Goal: Information Seeking & Learning: Find specific fact

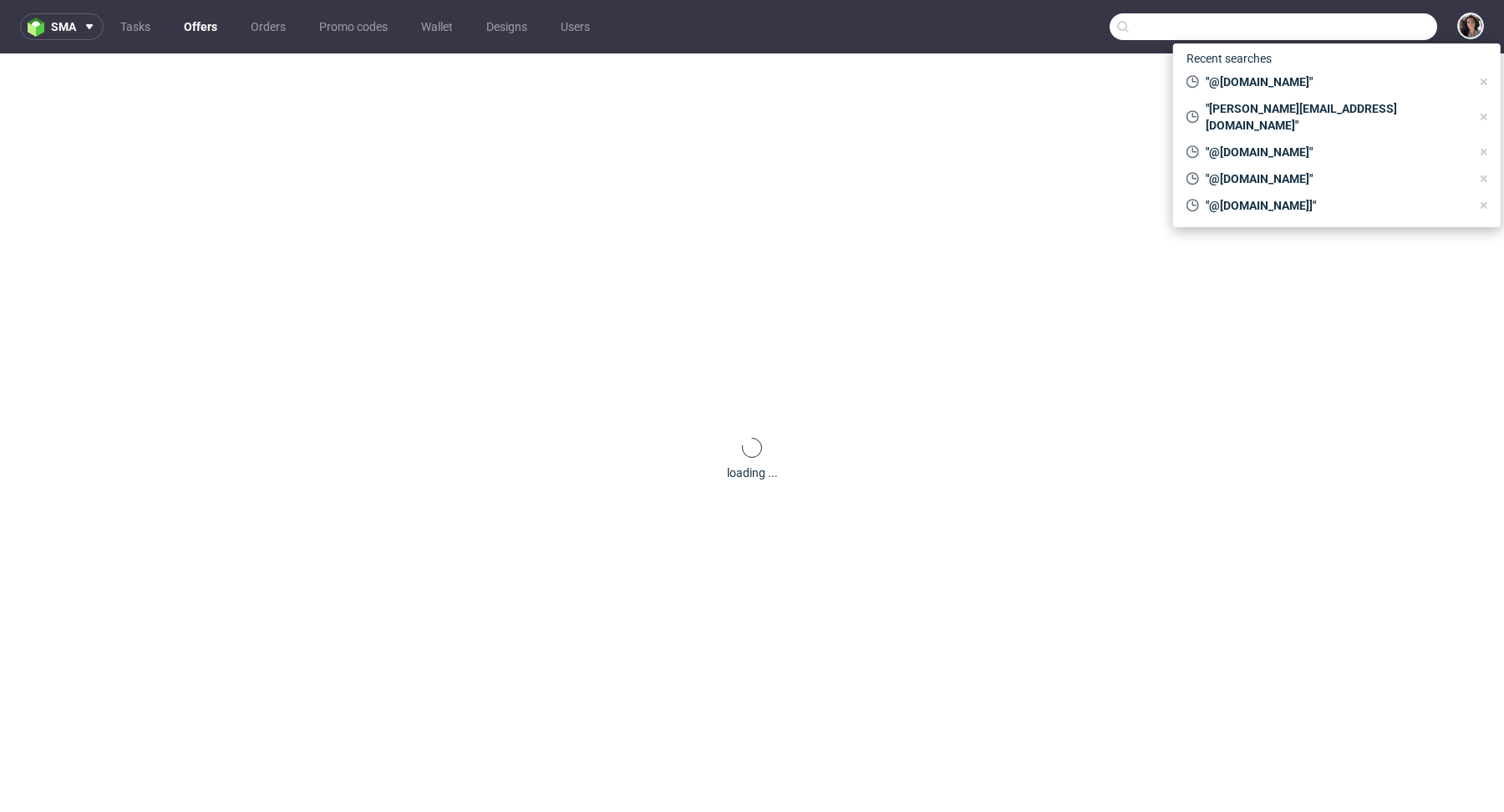
click at [1353, 28] on input "text" at bounding box center [1274, 27] width 328 height 27
paste input "@[DOMAIN_NAME]"
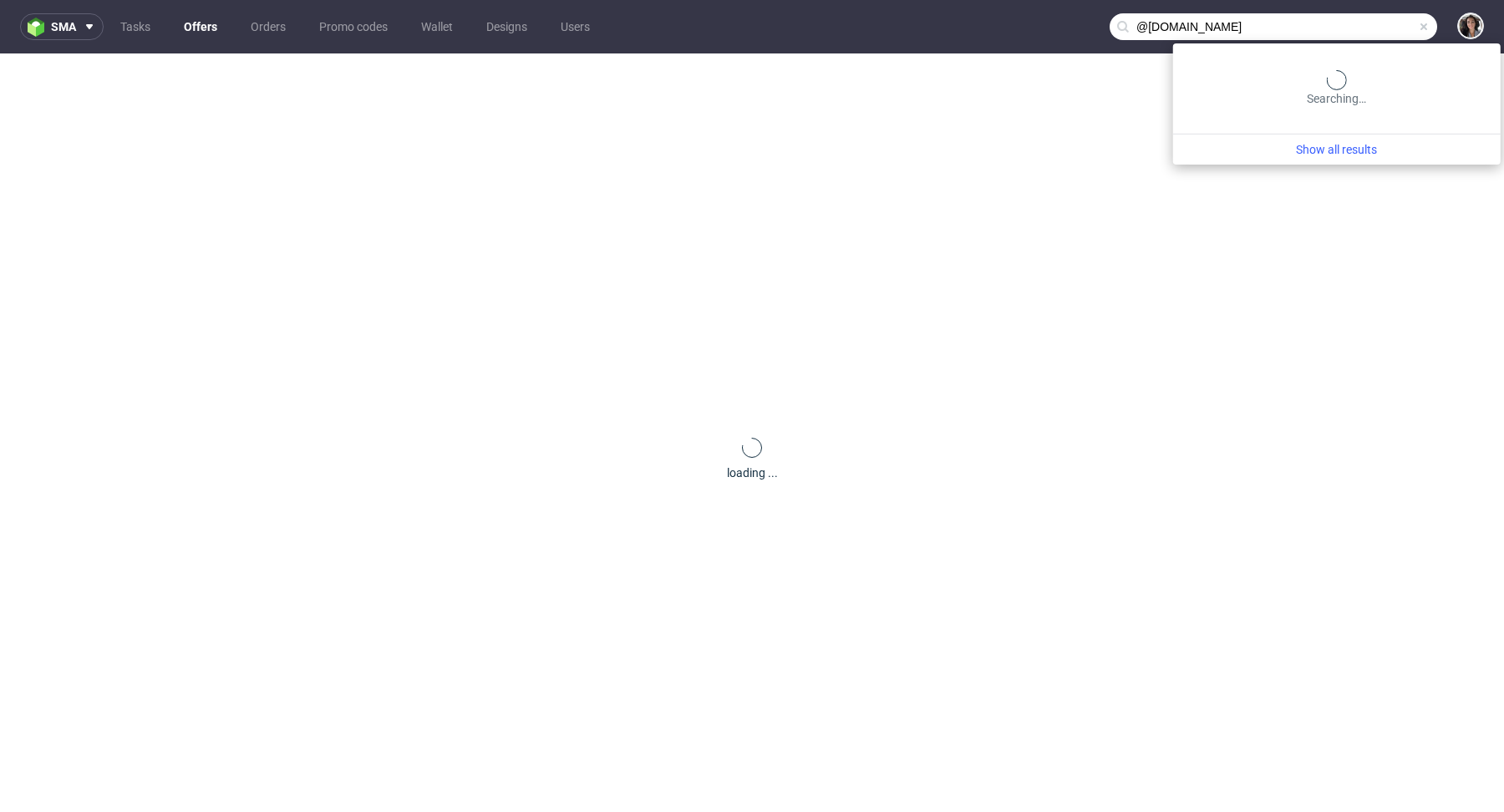
type input "@[DOMAIN_NAME]"
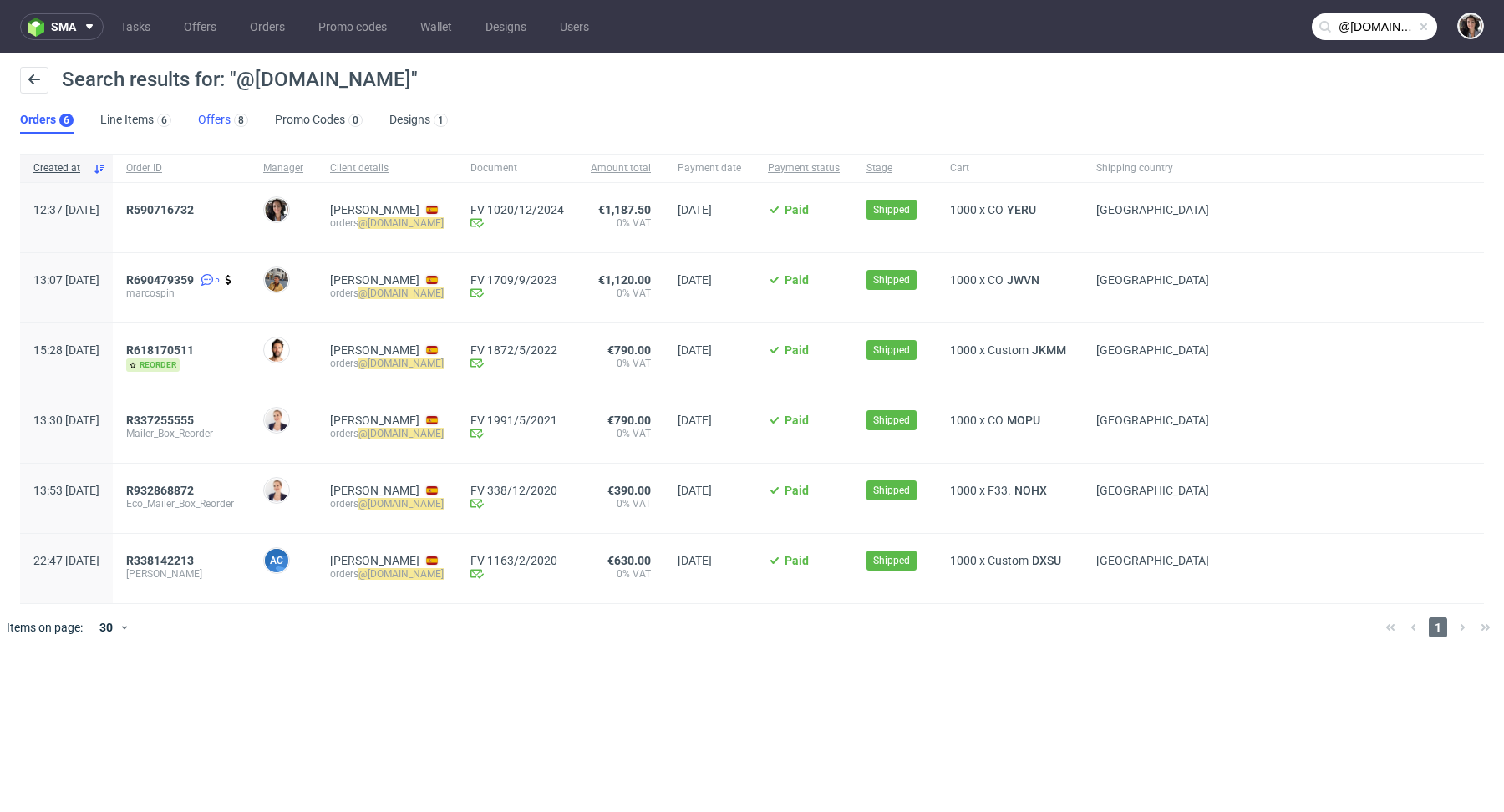
click at [213, 118] on link "Offers 8" at bounding box center [223, 120] width 50 height 27
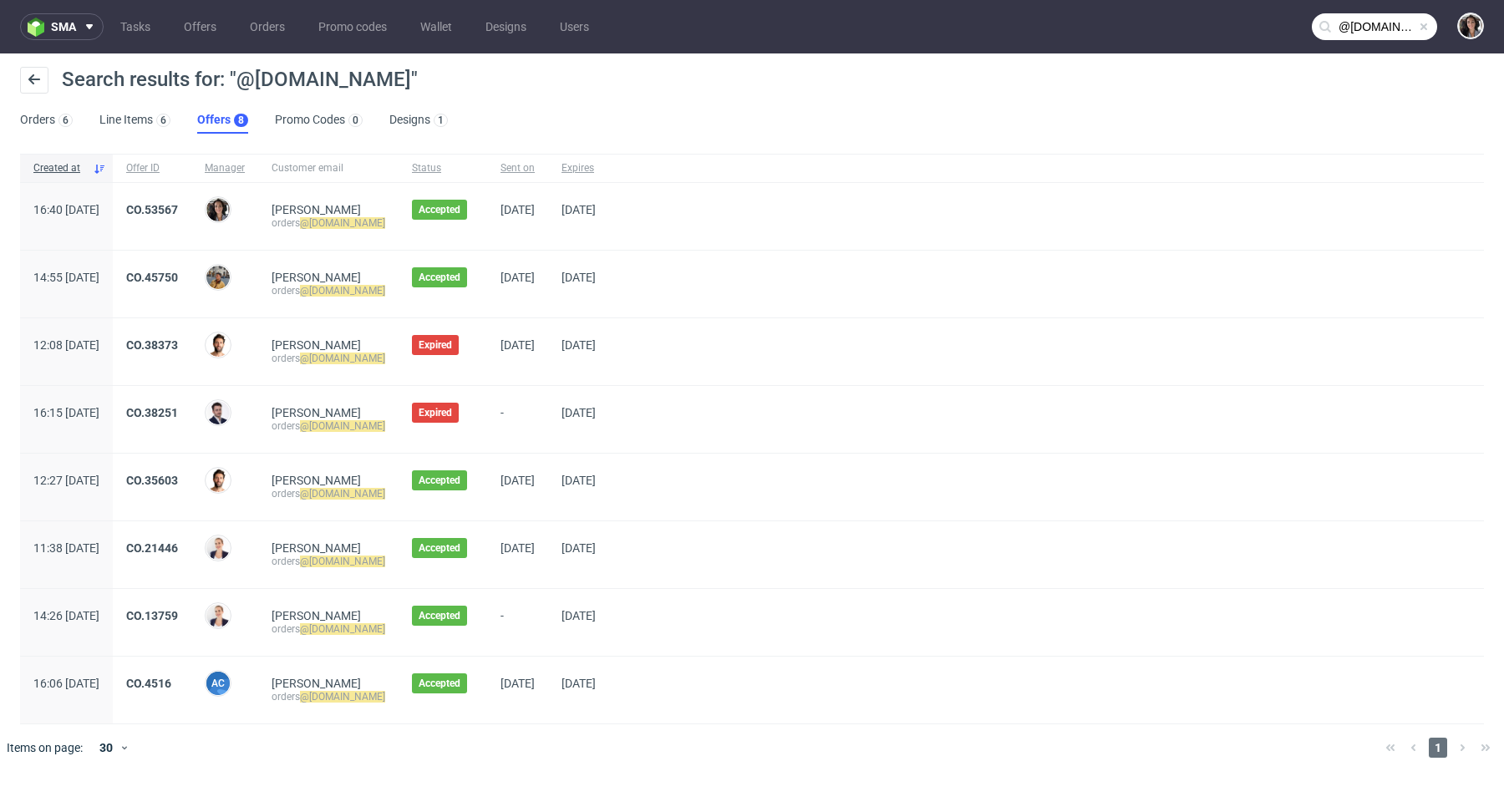
click at [385, 221] on mark "@benidub.com" at bounding box center [342, 223] width 85 height 12
copy div "orders @benidub.com"
click at [178, 208] on link "CO.53567" at bounding box center [152, 209] width 52 height 13
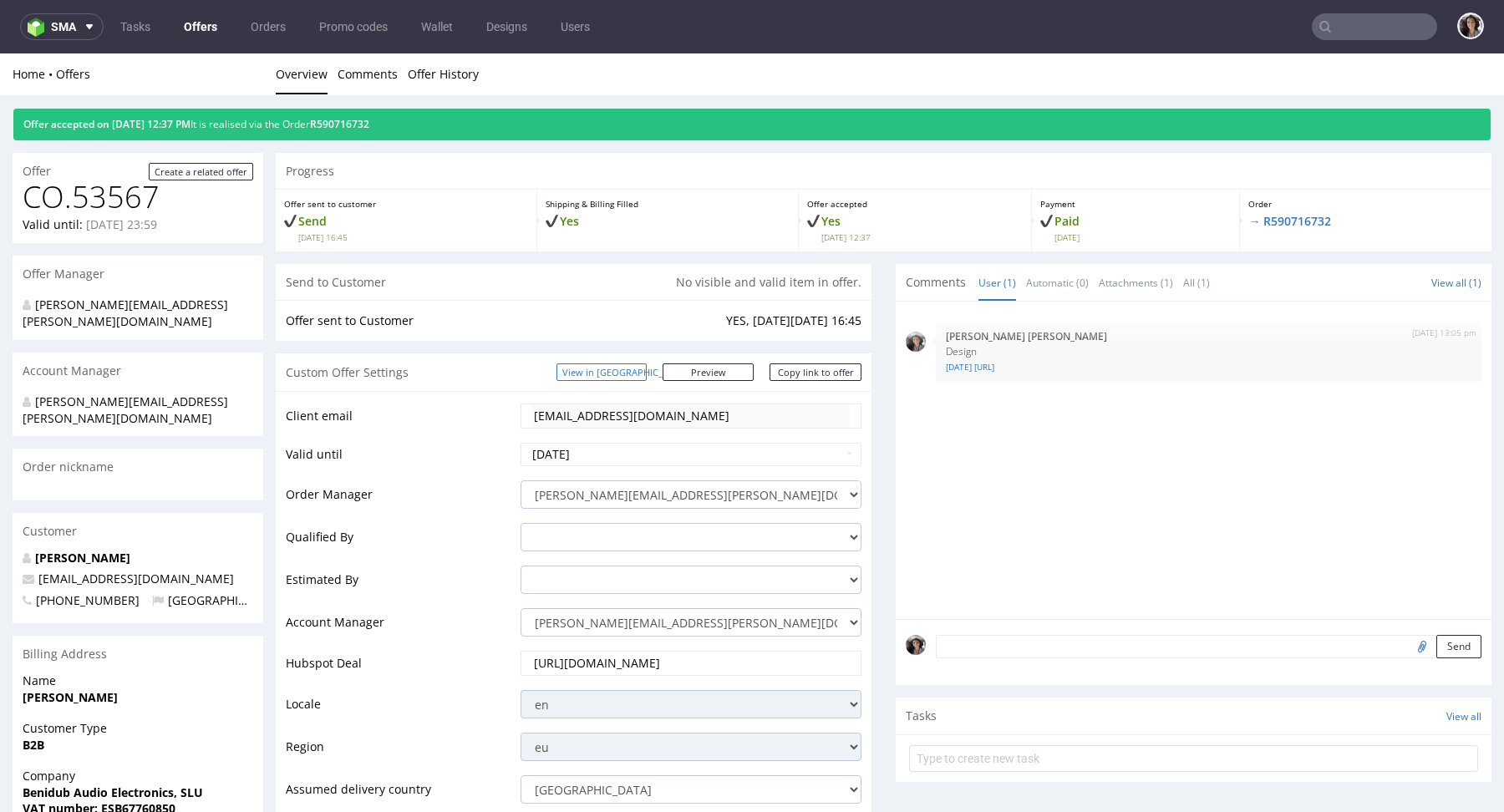
click at [646, 369] on link "View in [GEOGRAPHIC_DATA]" at bounding box center [602, 372] width 90 height 18
type input "@benidub.com"
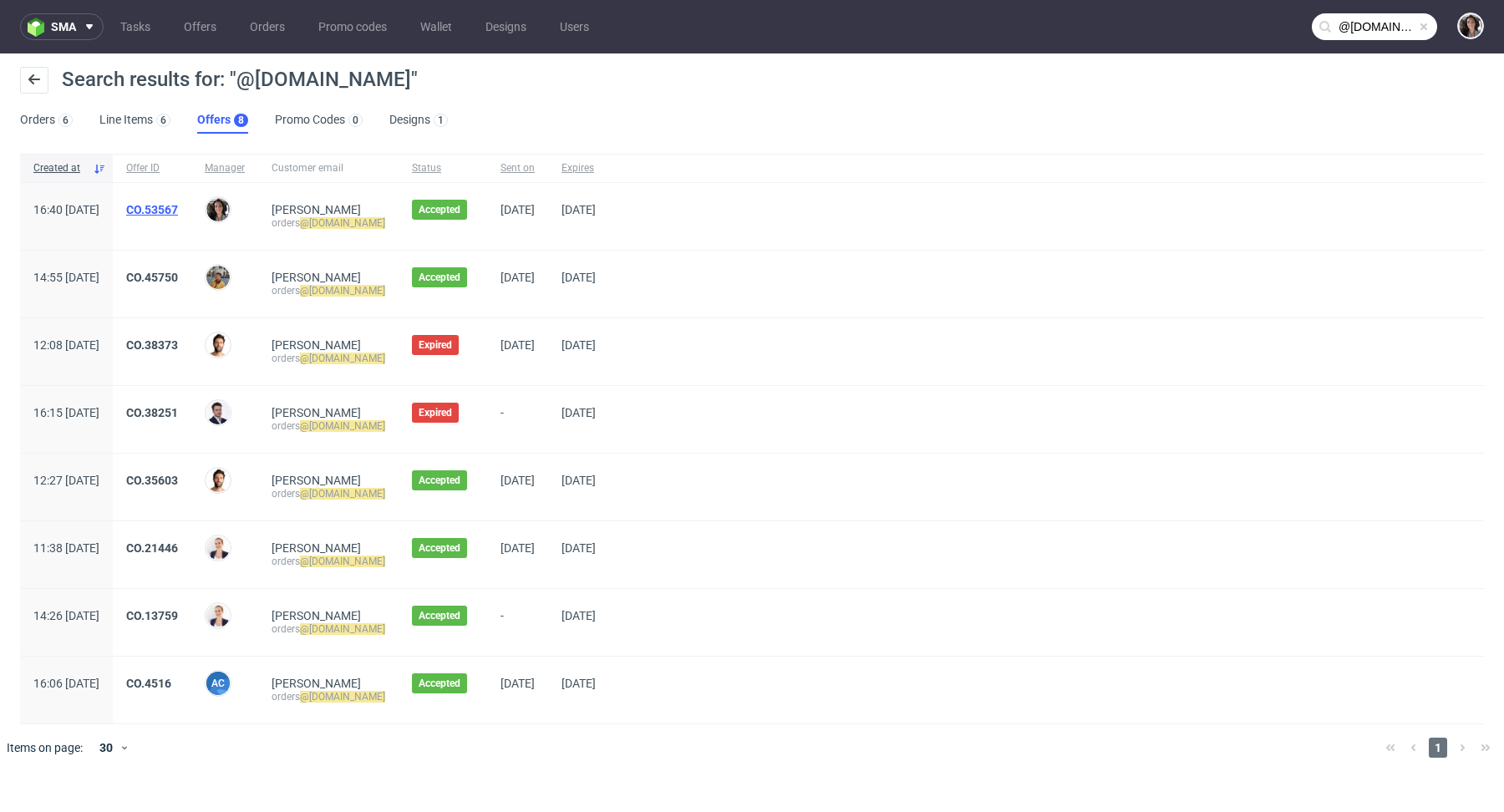
click at [178, 208] on link "CO.53567" at bounding box center [152, 209] width 52 height 13
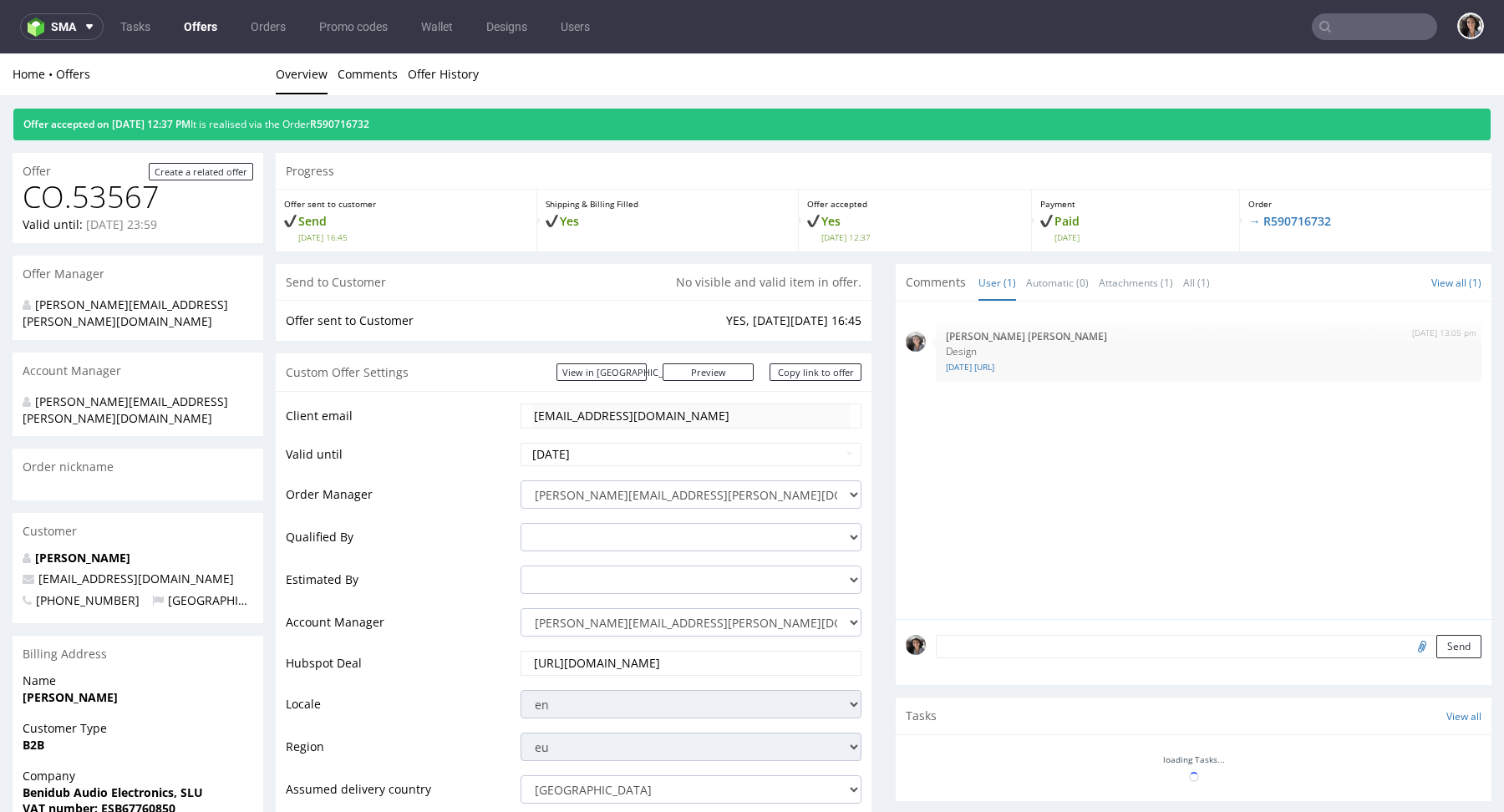
scroll to position [664, 0]
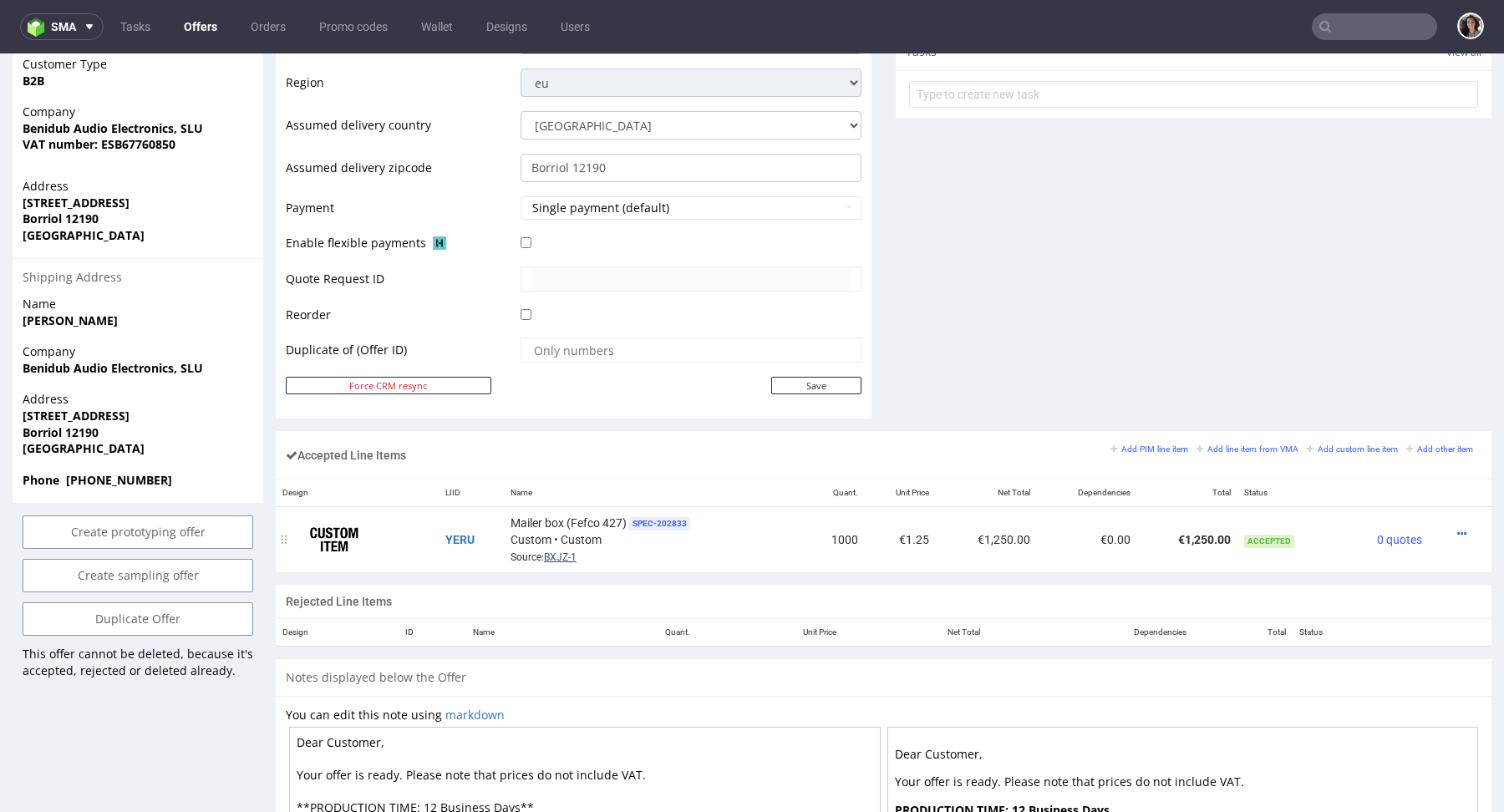
click at [564, 551] on link "BXJZ-1" at bounding box center [560, 557] width 32 height 12
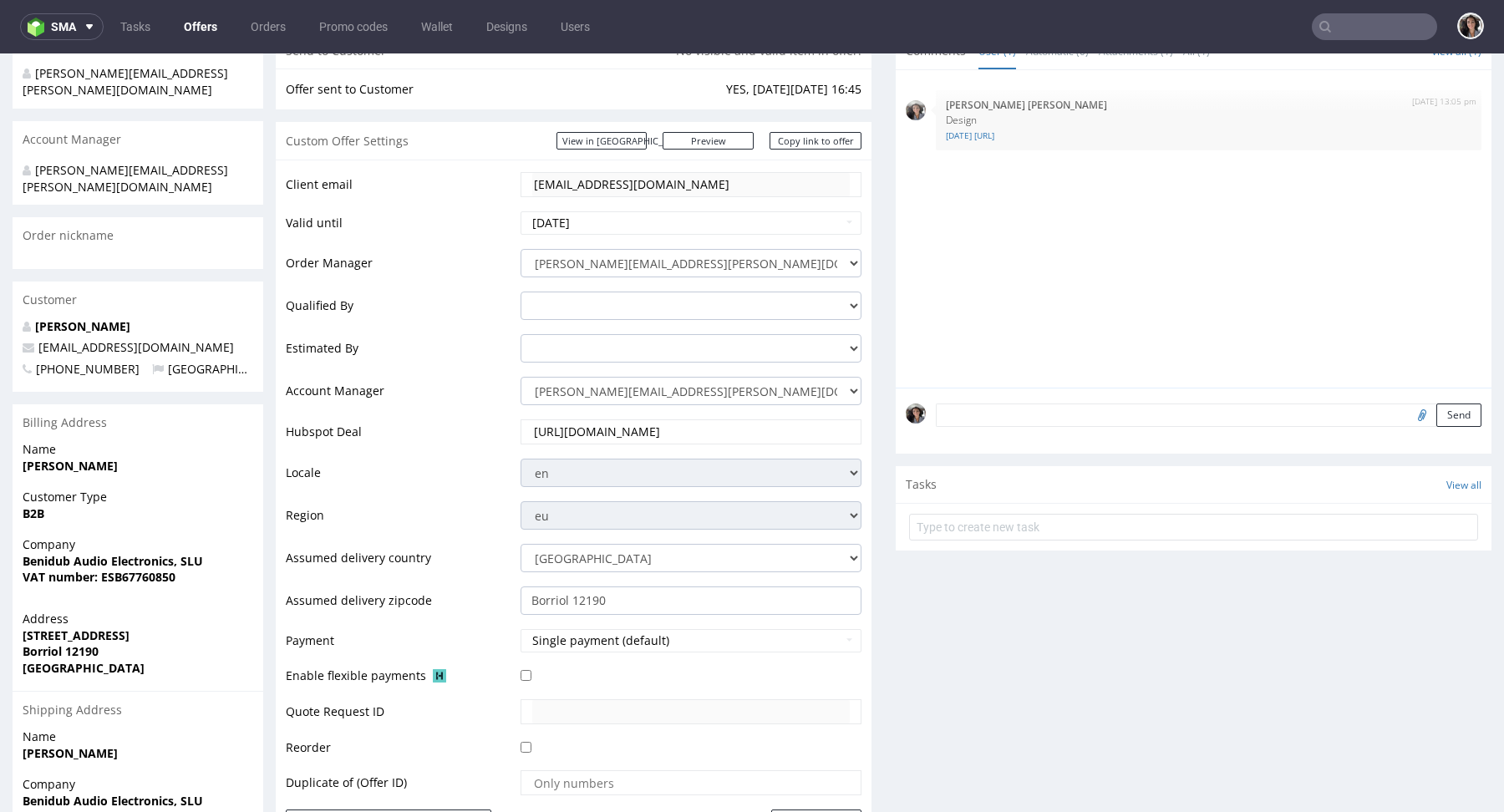
scroll to position [0, 0]
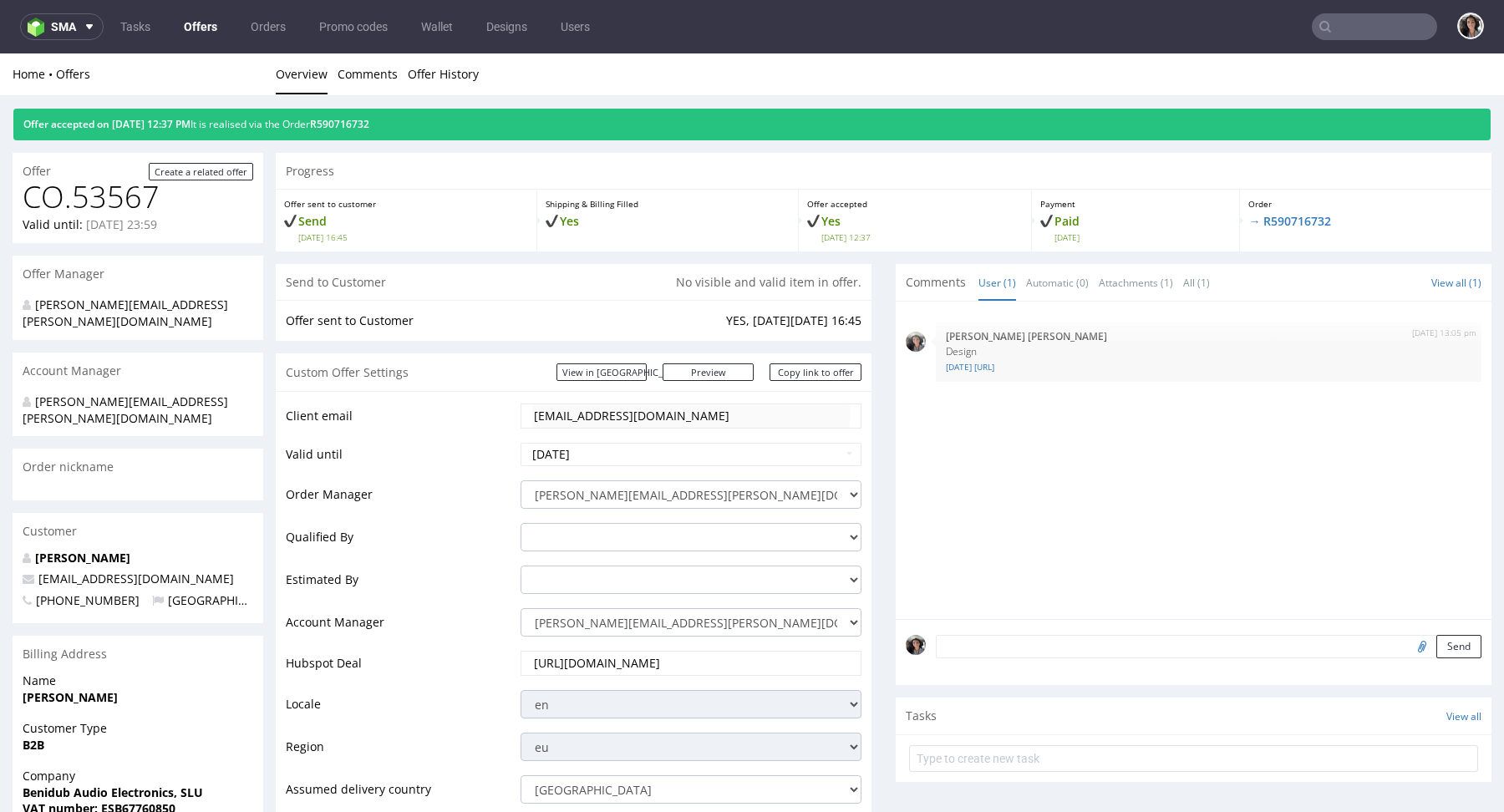
type input "@benidub.com"
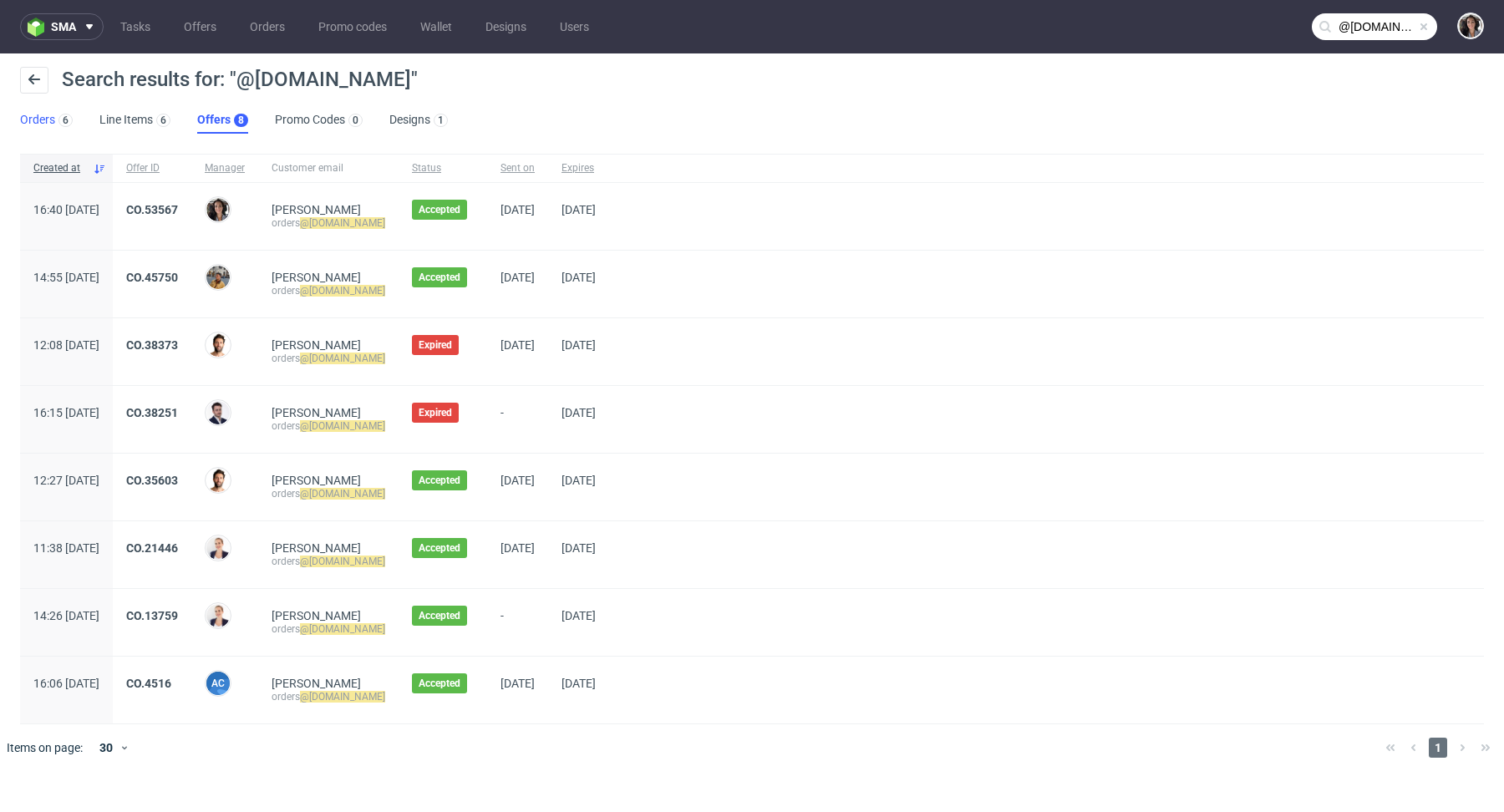
click at [30, 118] on link "Orders 6" at bounding box center [46, 120] width 53 height 27
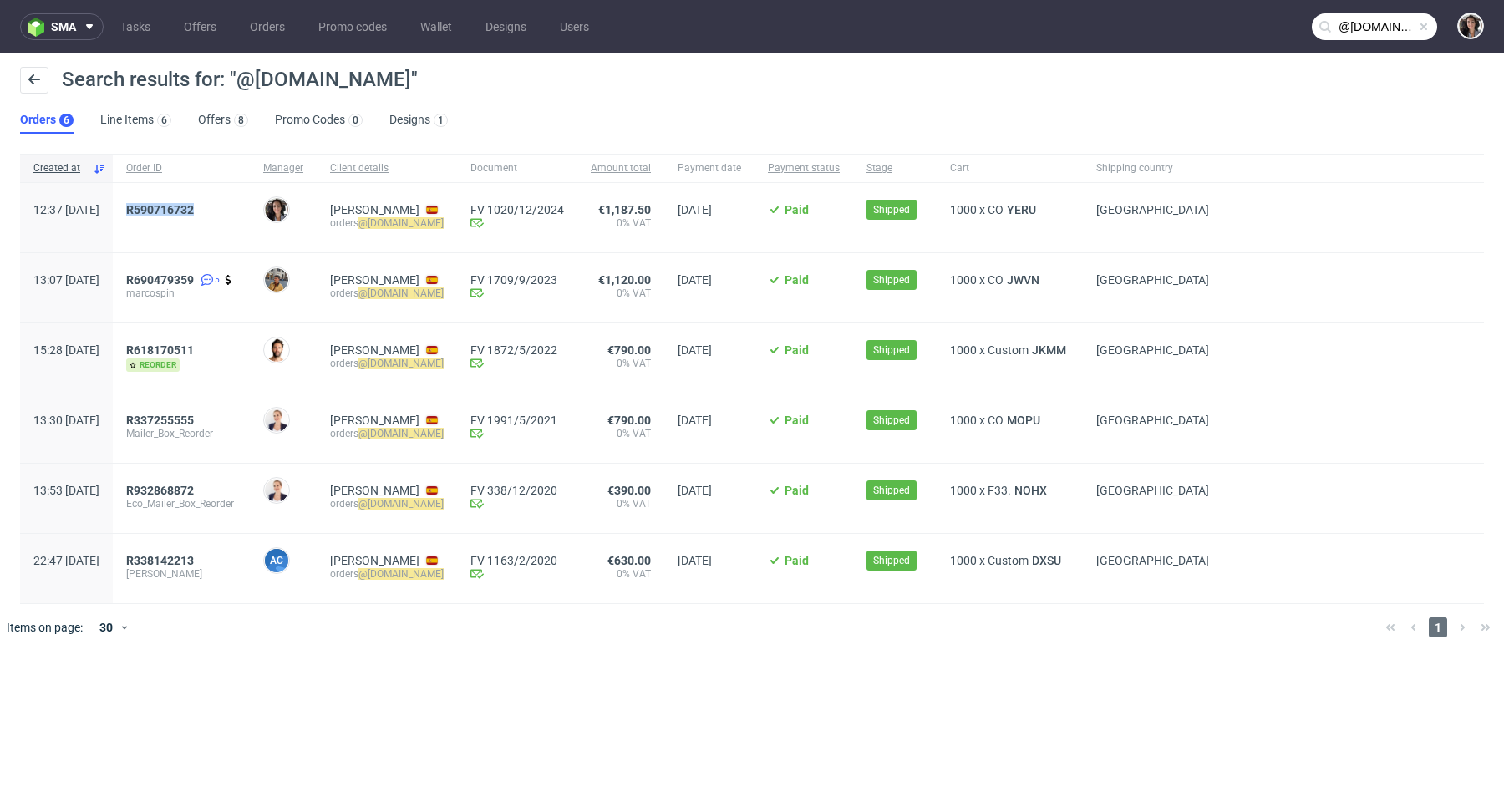
copy span "R590716732"
drag, startPoint x: 259, startPoint y: 209, endPoint x: 170, endPoint y: 209, distance: 89.0
click at [170, 209] on div "R590716732" at bounding box center [181, 217] width 137 height 69
copy span "R590716732"
click at [444, 220] on mark "@benidub.com" at bounding box center [400, 223] width 85 height 12
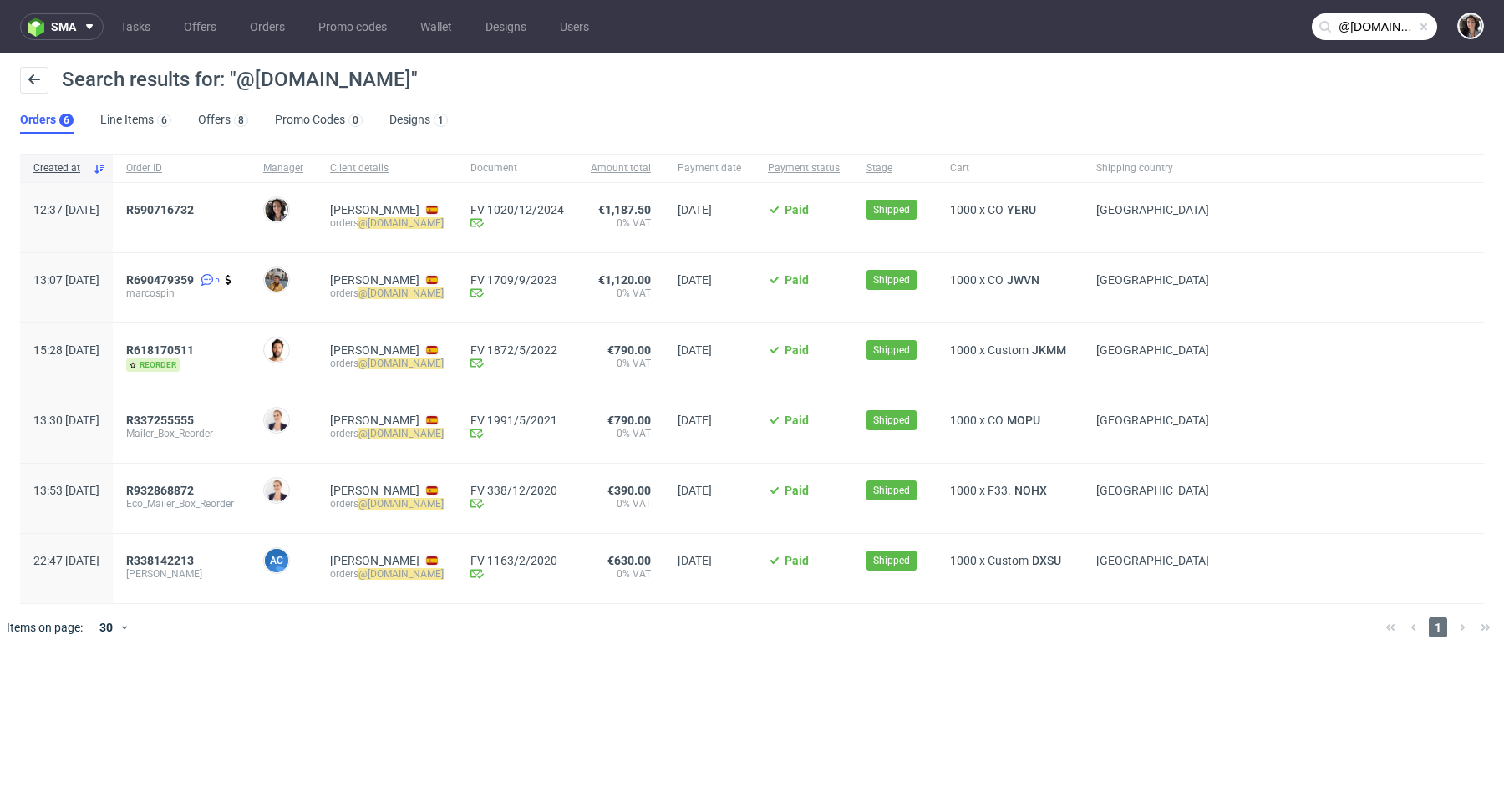
click at [457, 220] on div "Sandro Musetti orders @benidub.com" at bounding box center [387, 217] width 141 height 69
copy div "orders @benidub.com"
drag, startPoint x: 376, startPoint y: 219, endPoint x: 475, endPoint y: 220, distance: 99.0
click at [457, 220] on div "Sandro Musetti orders @benidub.com" at bounding box center [387, 217] width 141 height 69
click at [194, 212] on span "R590716732" at bounding box center [160, 209] width 68 height 13
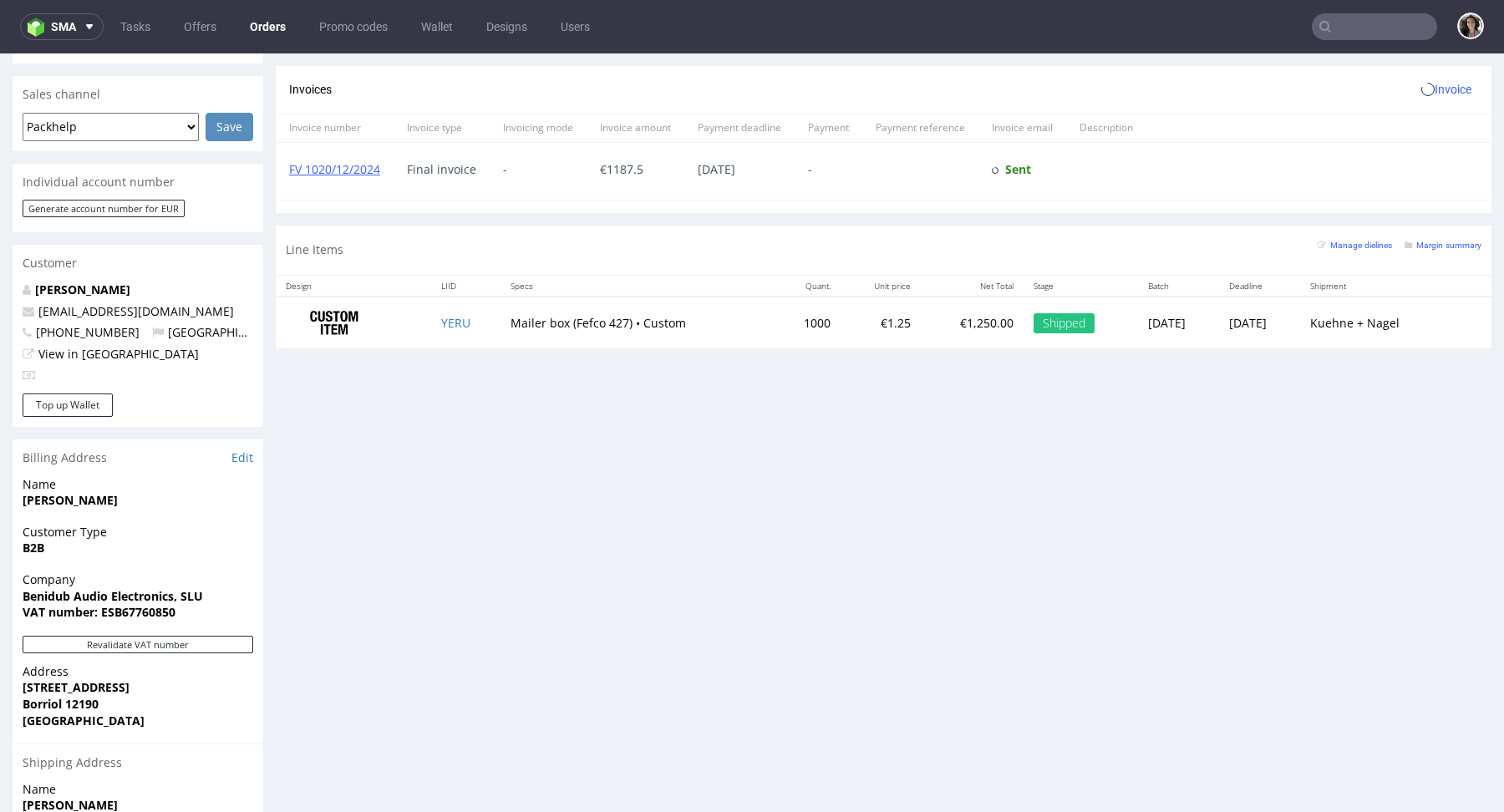
scroll to position [757, 0]
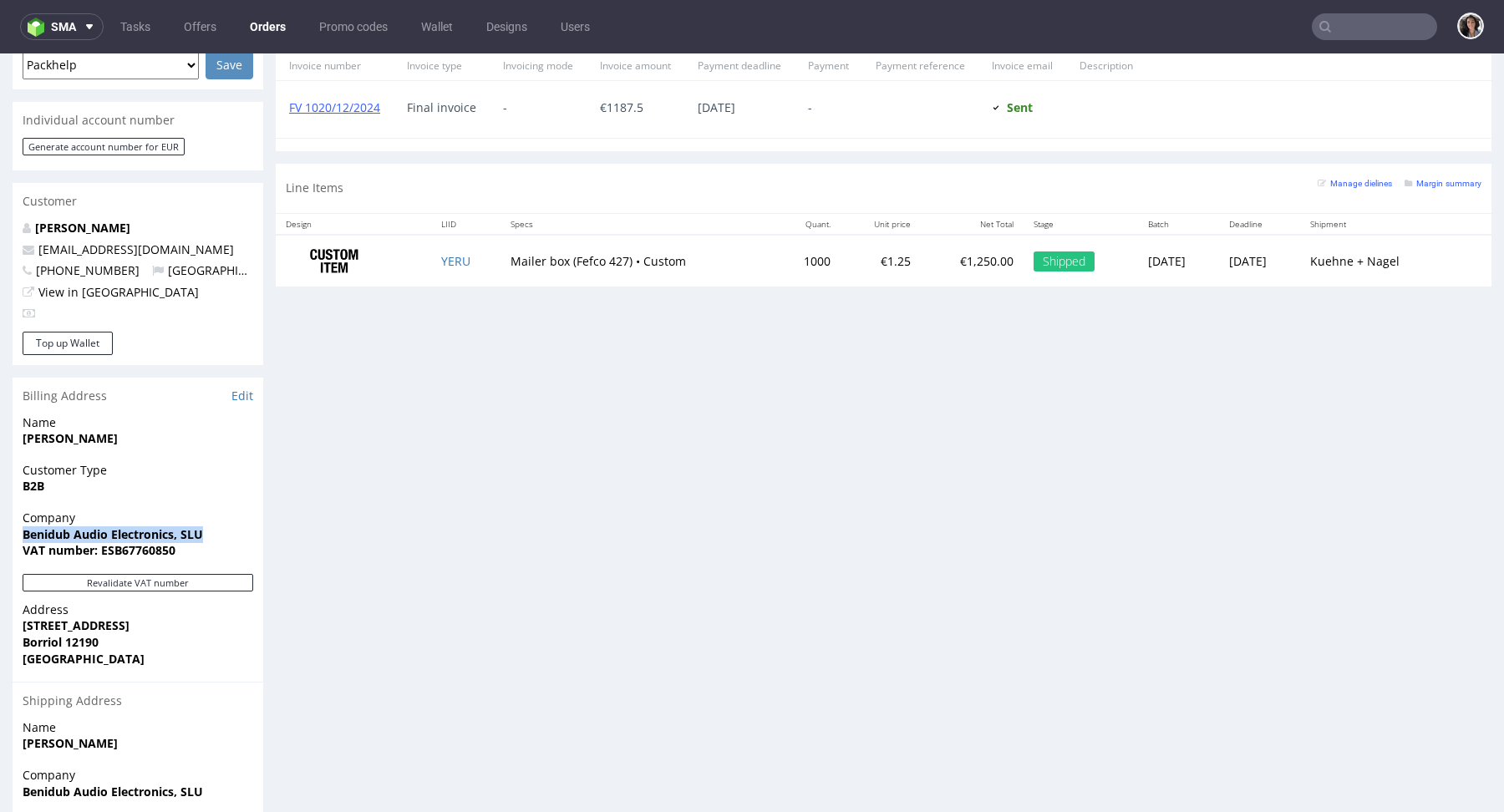
drag, startPoint x: 218, startPoint y: 504, endPoint x: 20, endPoint y: 499, distance: 198.1
click at [20, 509] on div "Company Benidub Audio Electronics, SLU VAT number: ESB67760850" at bounding box center [138, 542] width 251 height 64
copy strong "Benidub Audio Electronics, SLU"
drag, startPoint x: 466, startPoint y: 259, endPoint x: 474, endPoint y: 257, distance: 8.2
click at [474, 257] on td "YERU" at bounding box center [466, 261] width 69 height 53
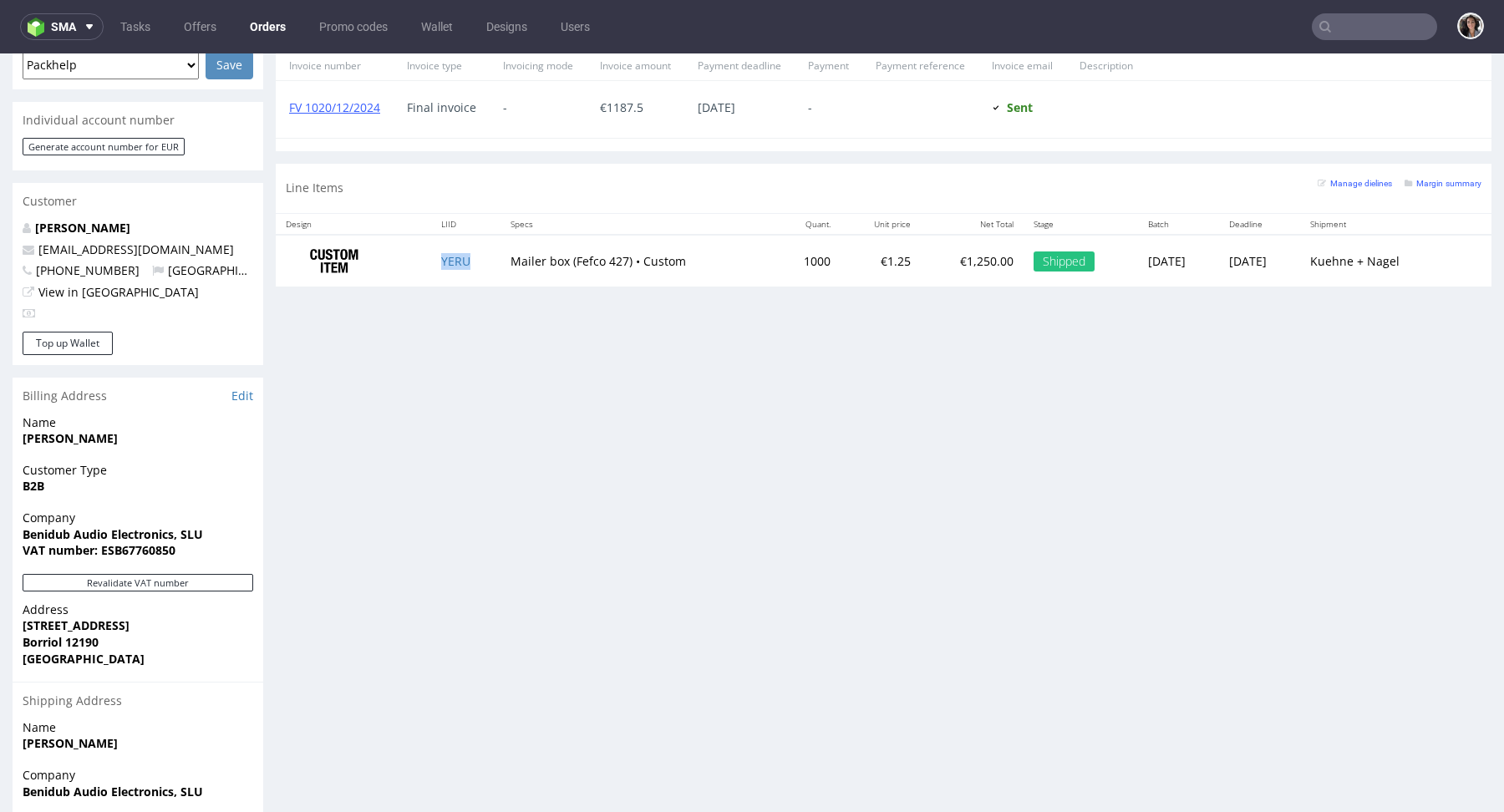
copy link "YERU"
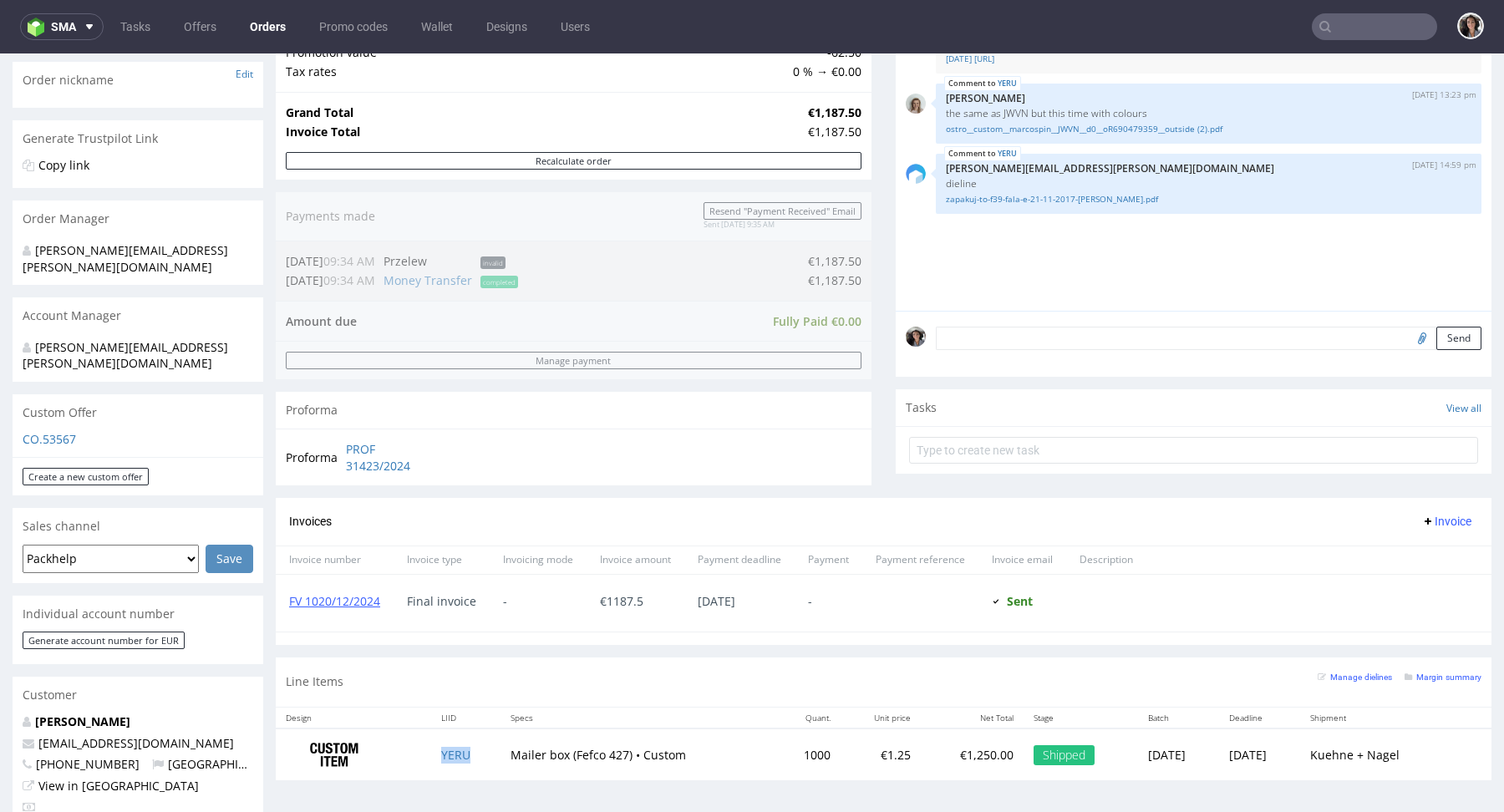
scroll to position [603, 0]
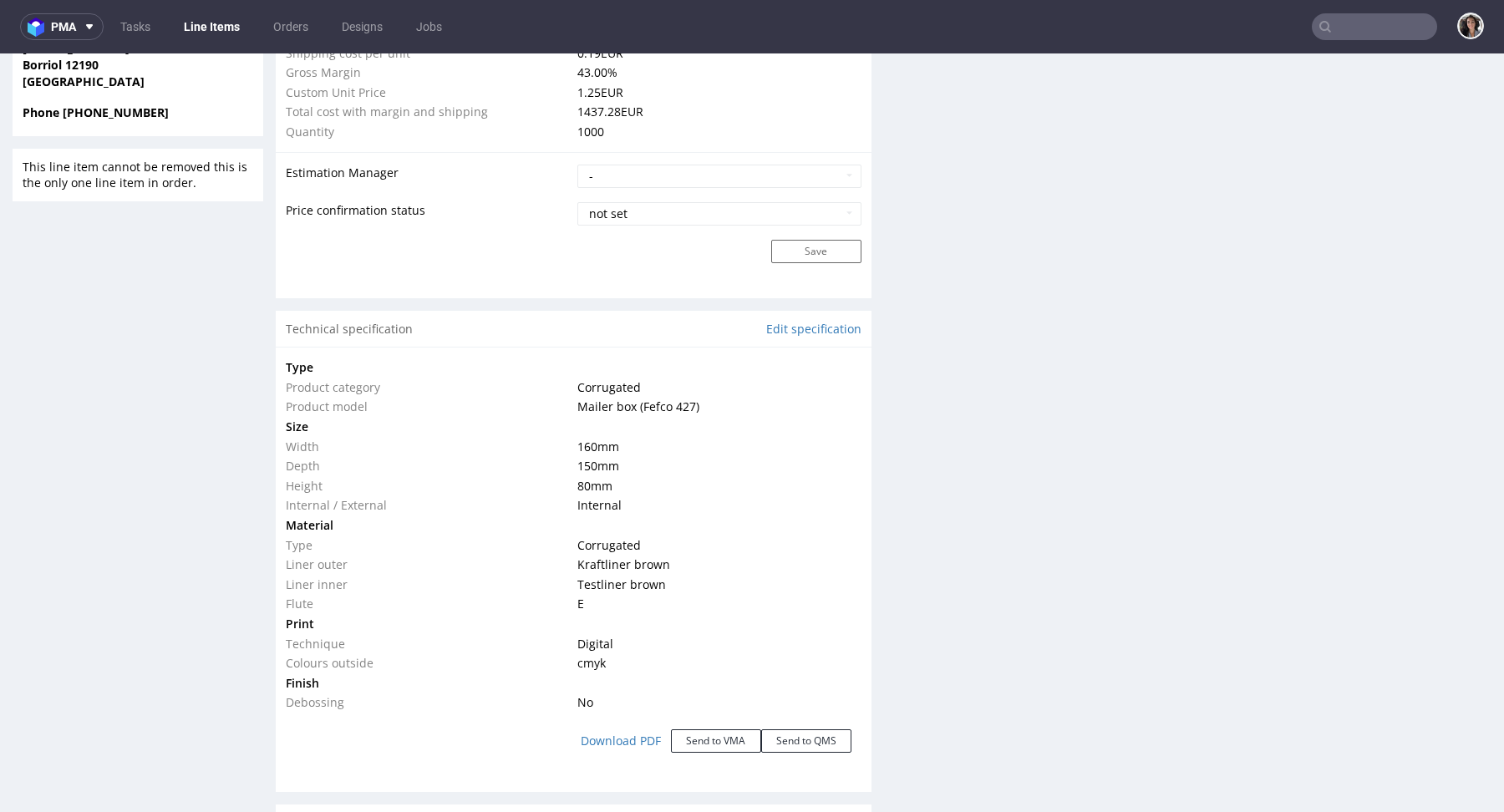
scroll to position [1637, 0]
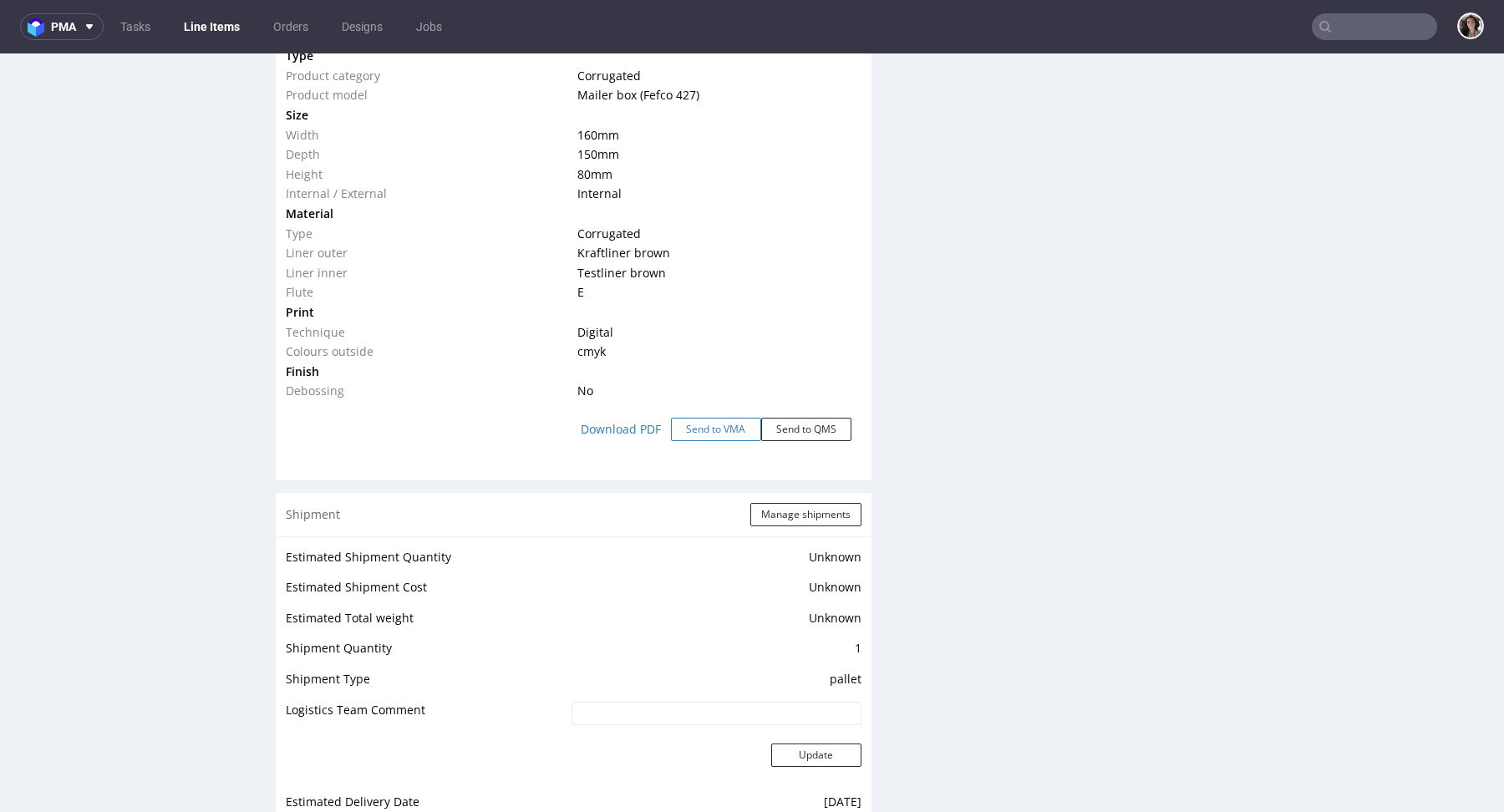
click at [721, 424] on button "Send to VMA" at bounding box center [716, 430] width 90 height 23
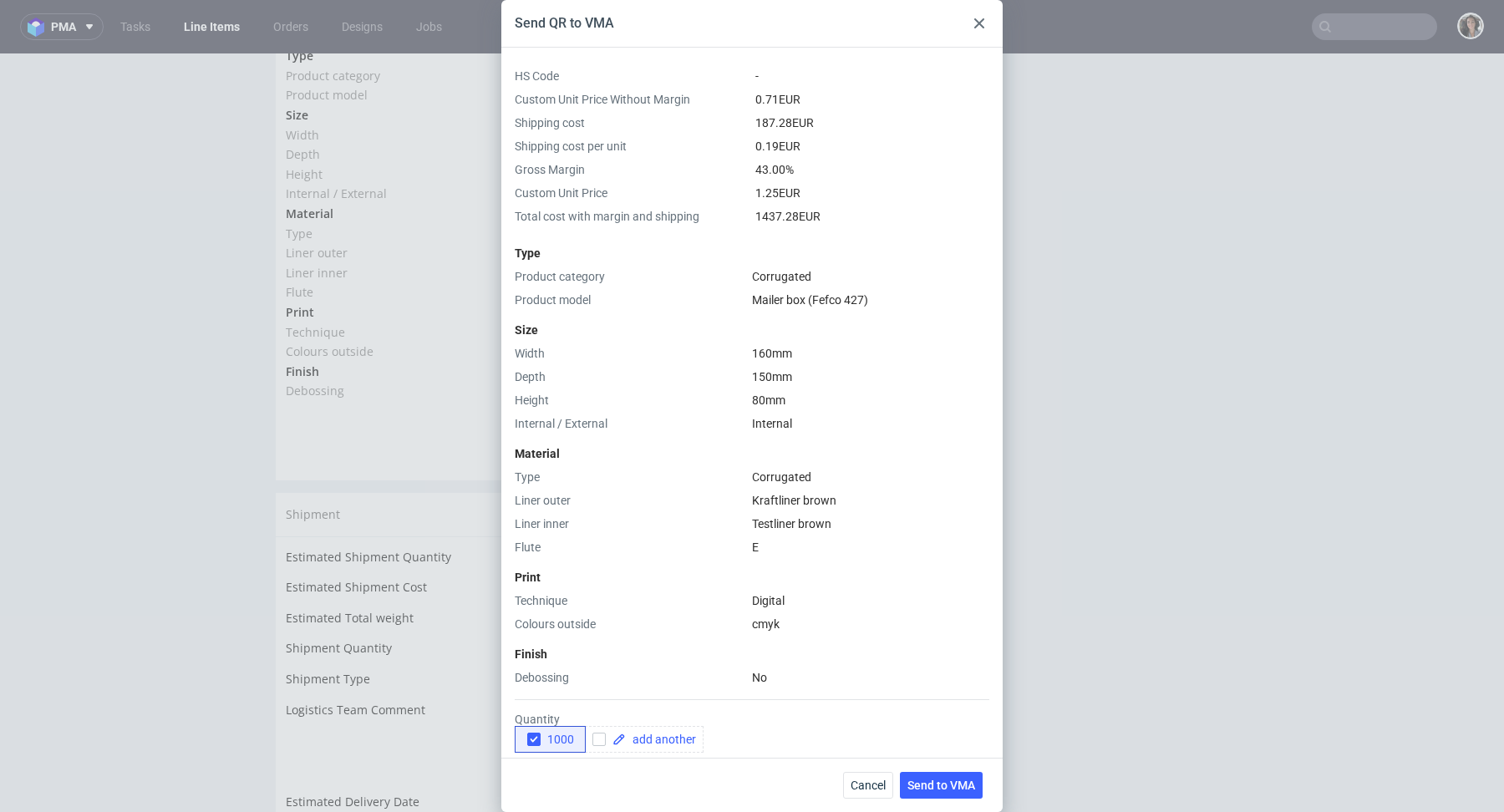
scroll to position [214, 0]
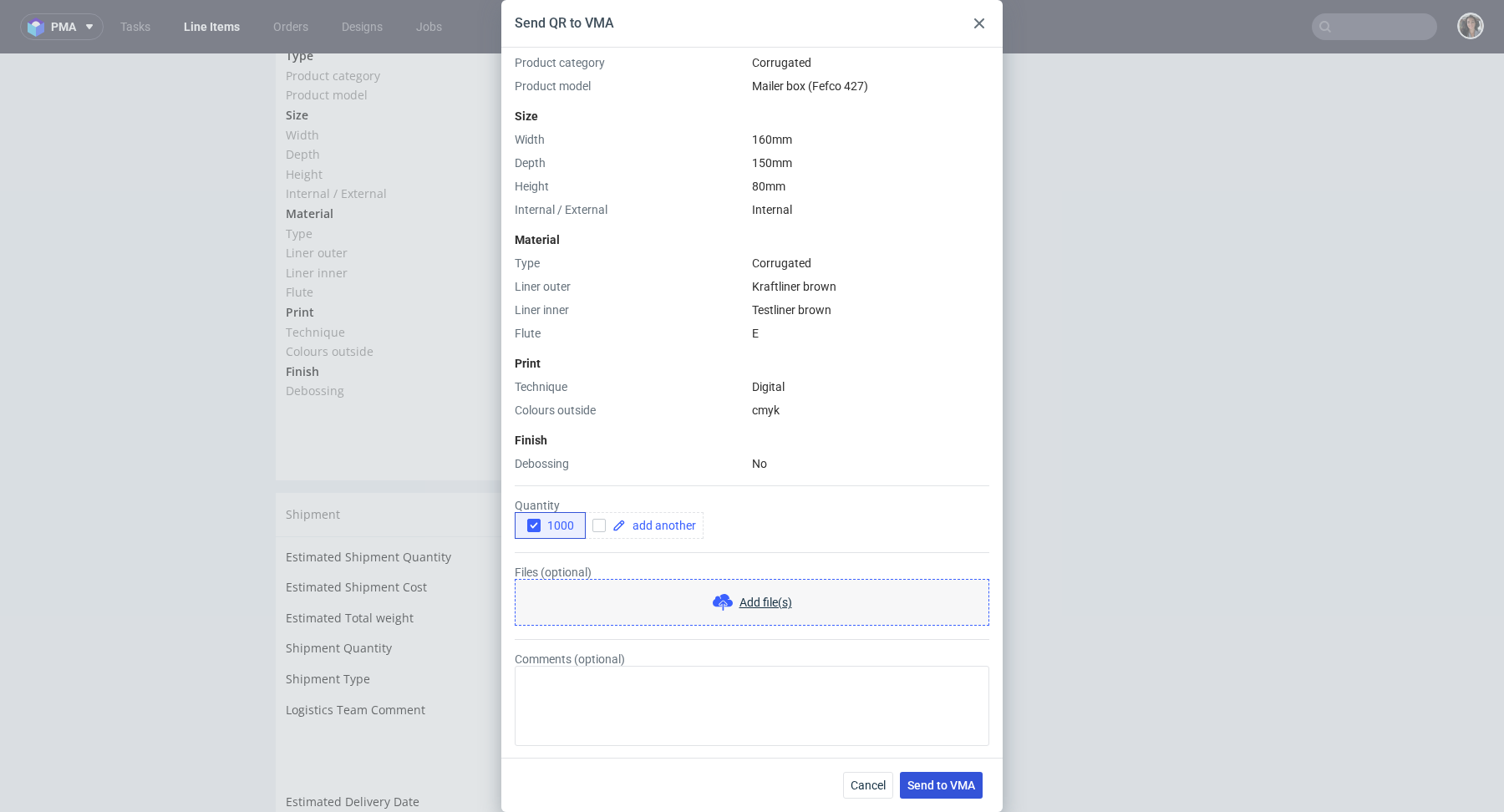
click at [948, 795] on button "Send to VMA" at bounding box center [941, 786] width 82 height 27
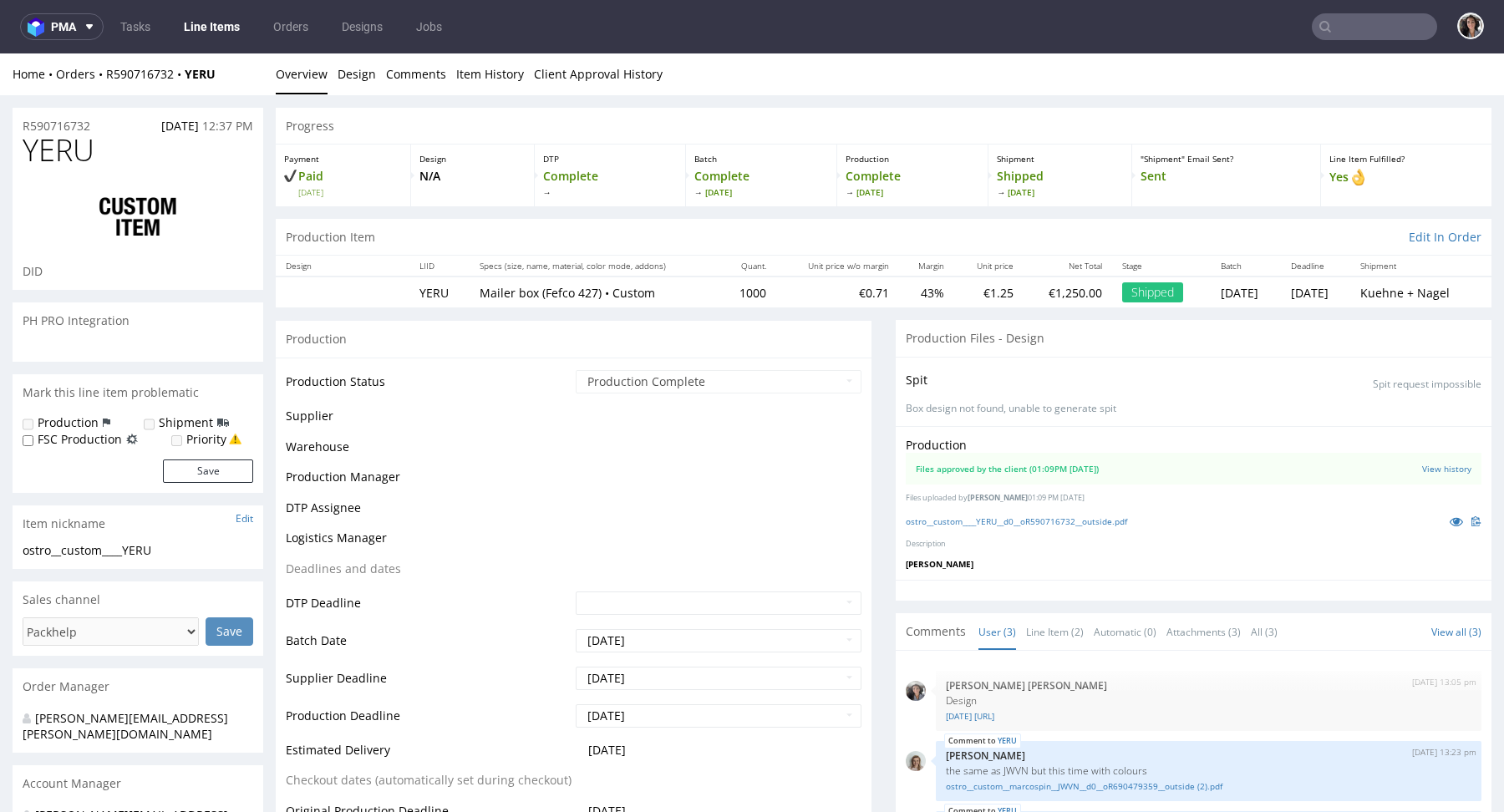
select select "in_progress"
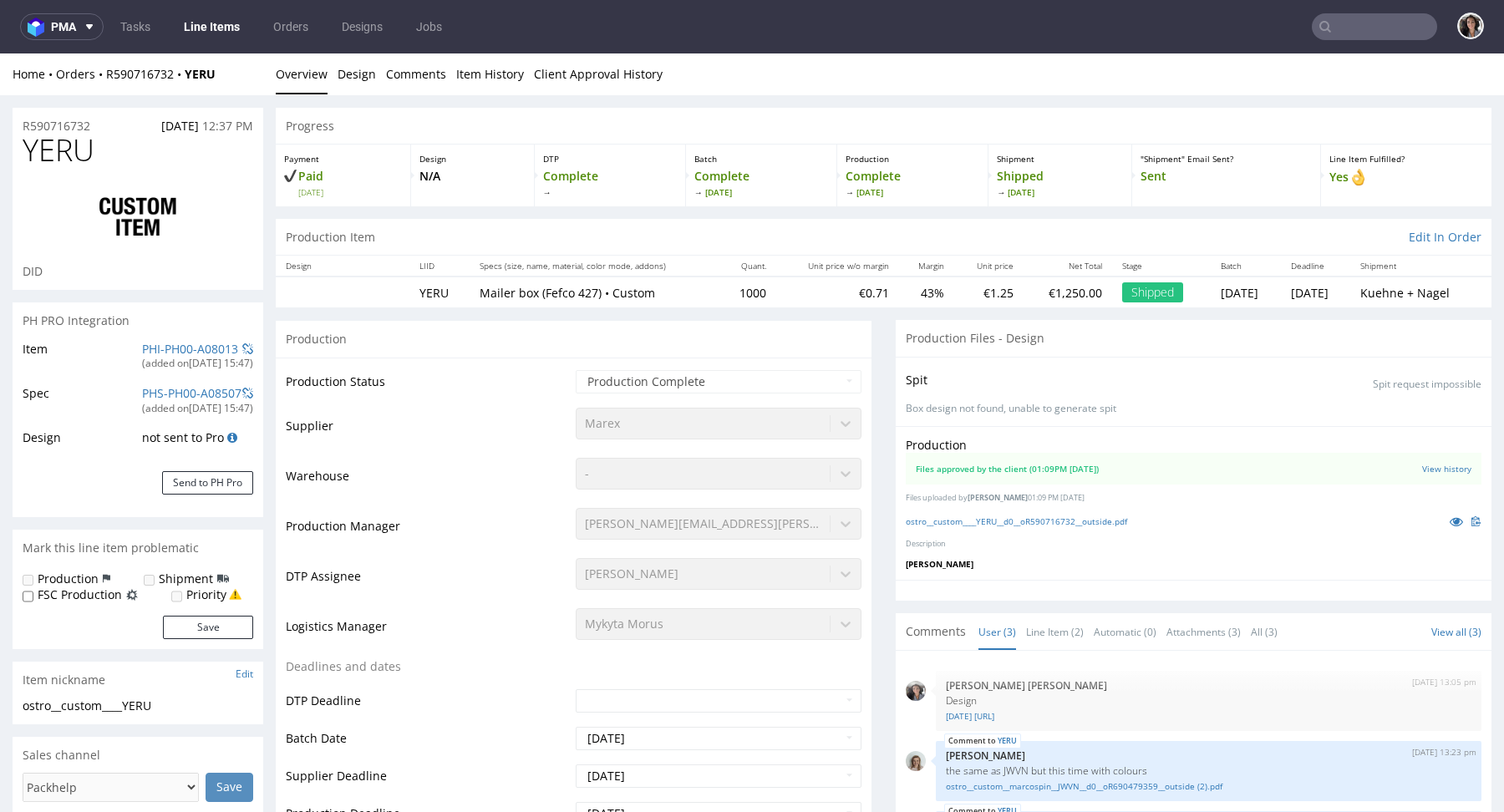
scroll to position [0, 0]
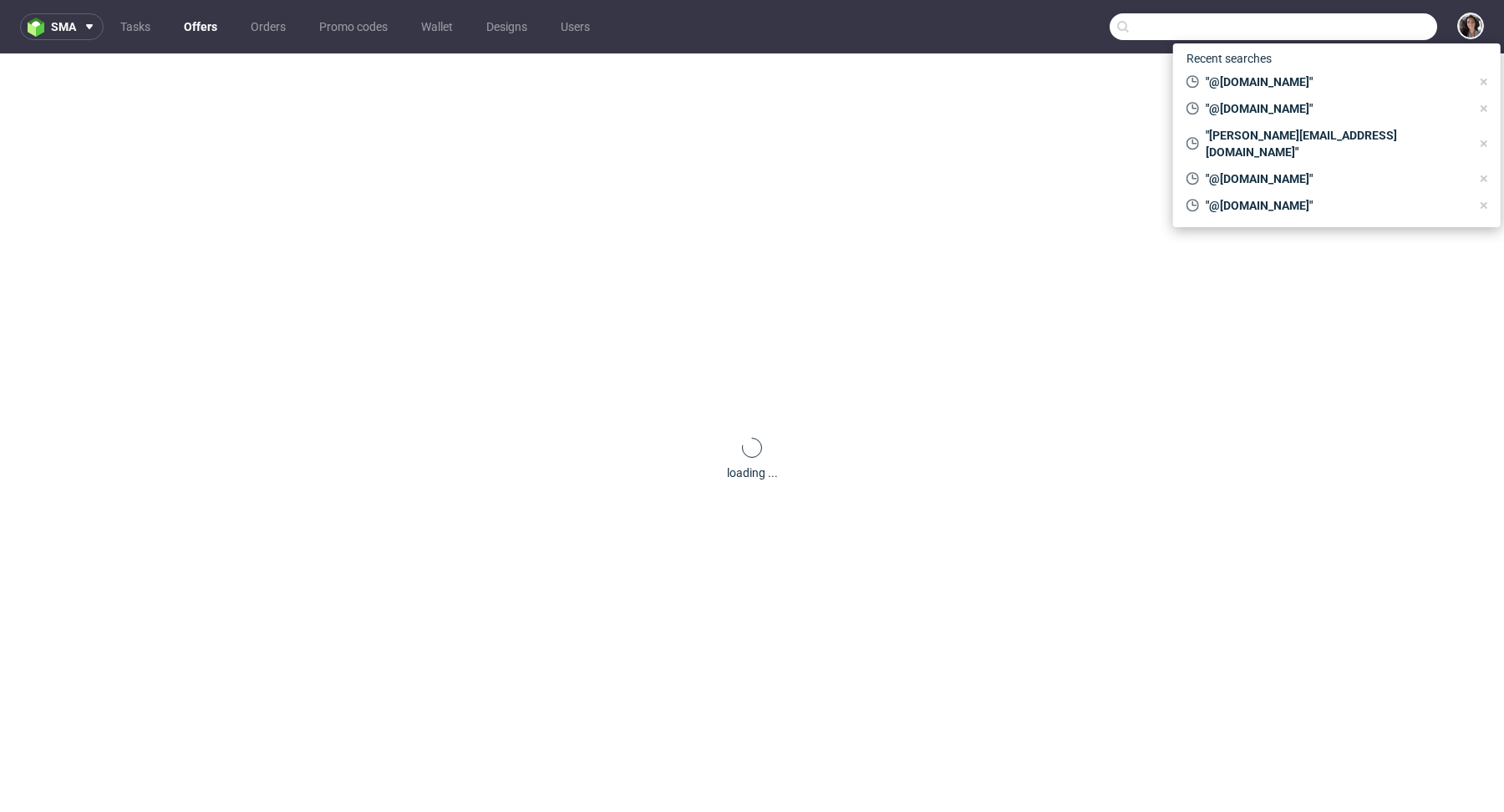
click at [1358, 31] on input "text" at bounding box center [1274, 27] width 328 height 27
paste input "[EMAIL_ADDRESS][DOMAIN_NAME]"
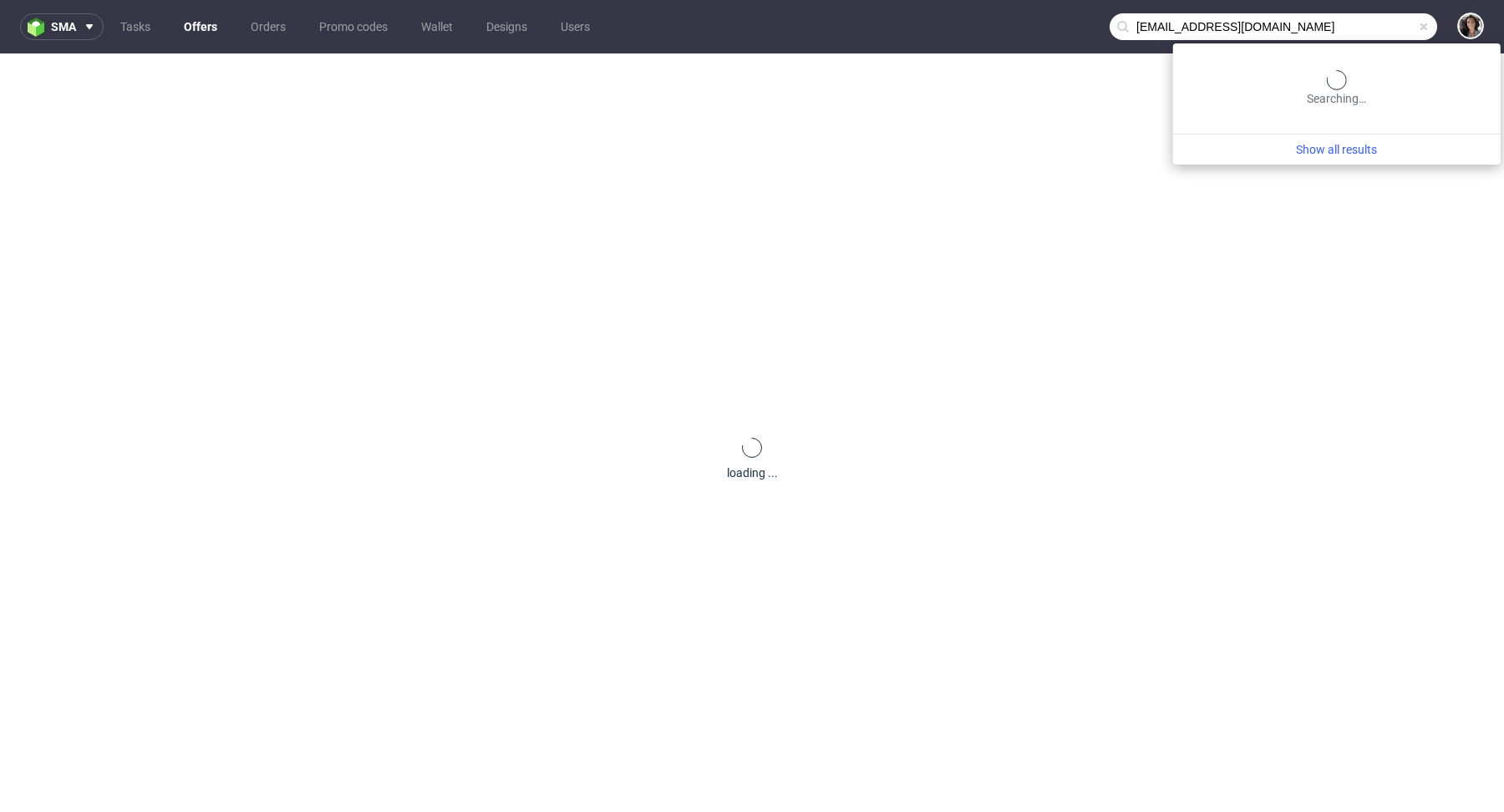
type input "[EMAIL_ADDRESS][DOMAIN_NAME]"
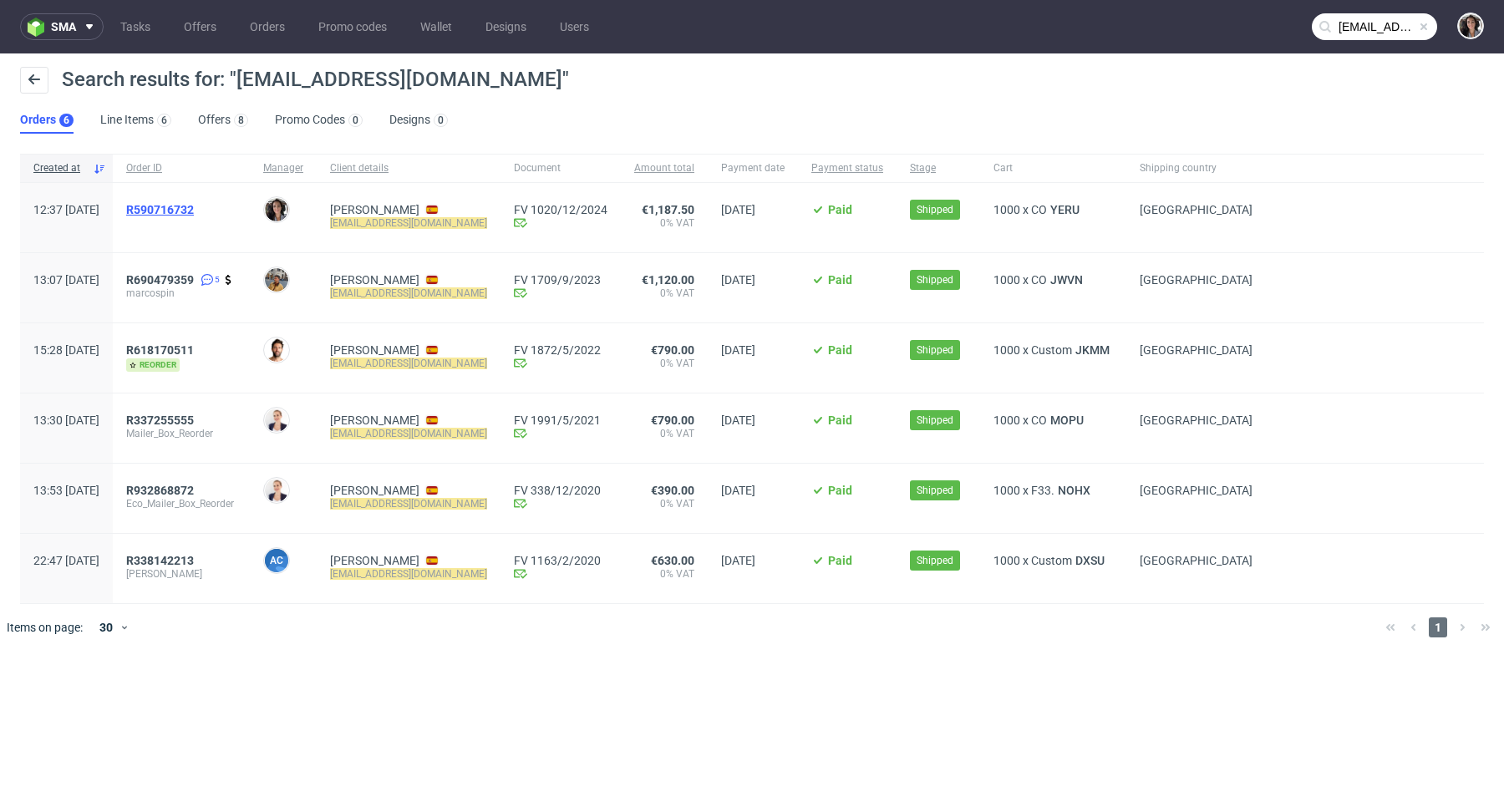
click at [194, 213] on span "R590716732" at bounding box center [160, 209] width 68 height 13
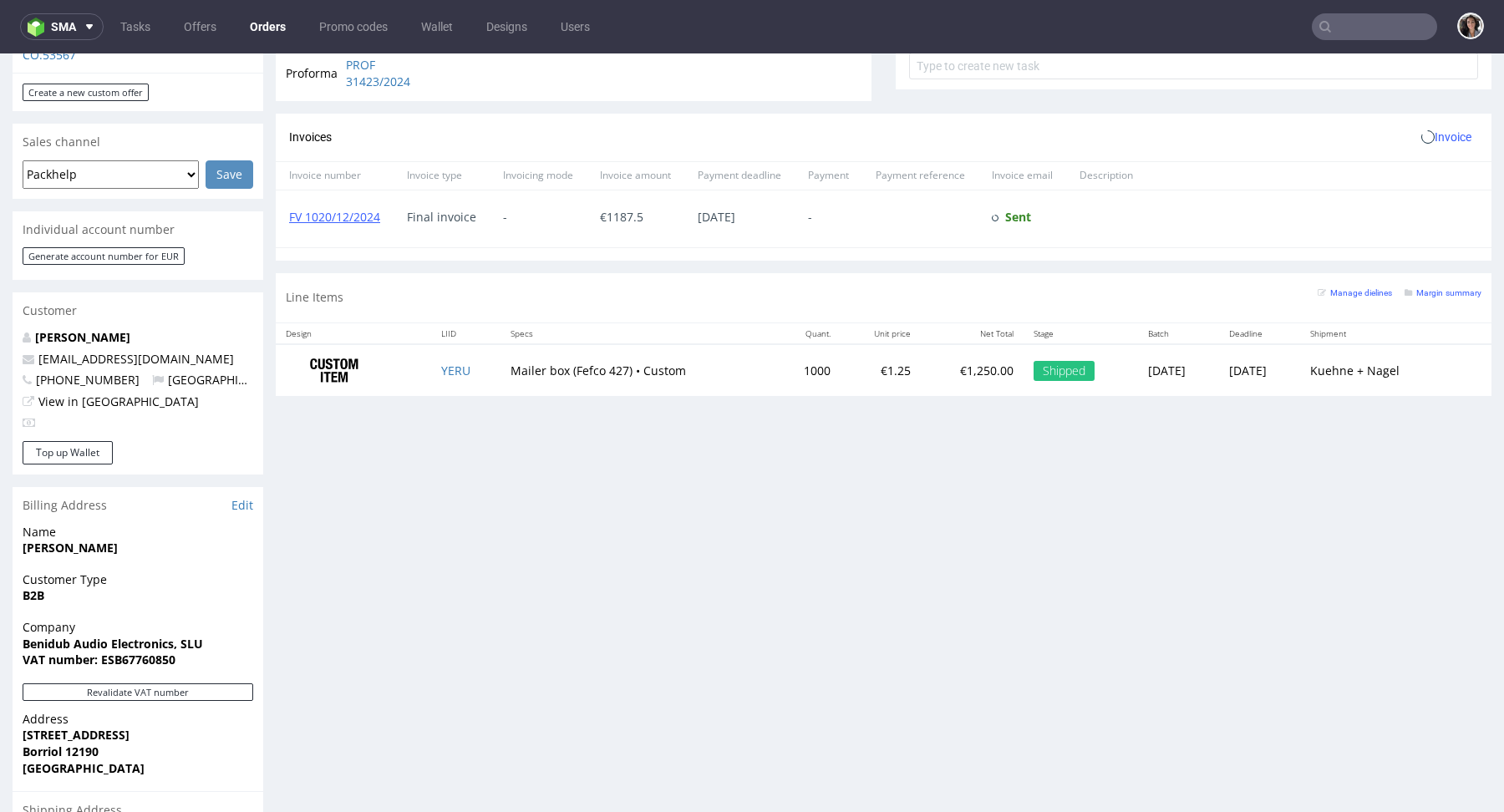
scroll to position [859, 0]
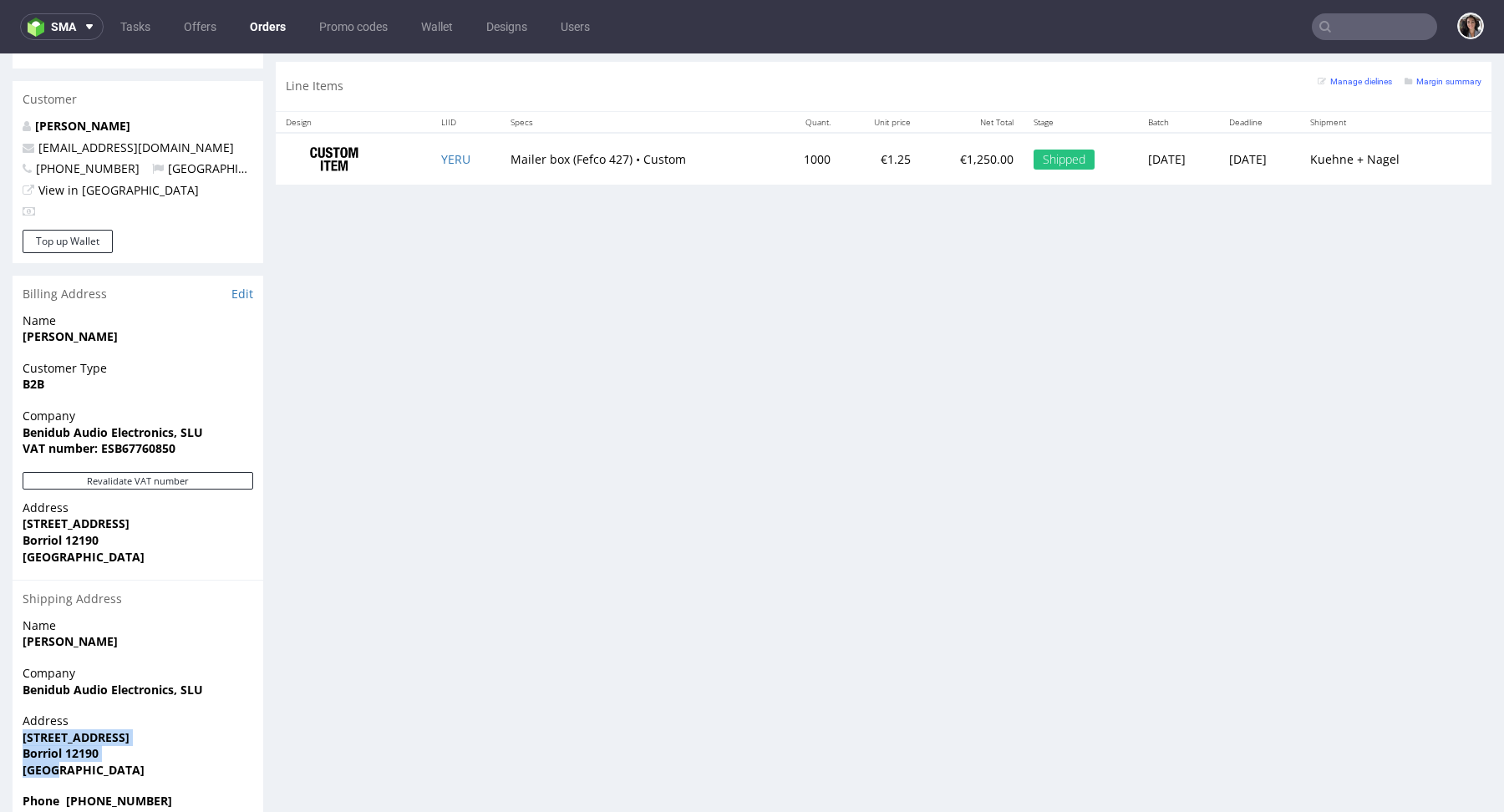
copy p "Carrer la Pau, 22 Borriol 12190 Spain"
drag, startPoint x: 108, startPoint y: 748, endPoint x: 13, endPoint y: 697, distance: 107.8
click at [13, 713] on div "Address Carrer la Pau, 22 Borriol 12190 Spain" at bounding box center [138, 753] width 251 height 81
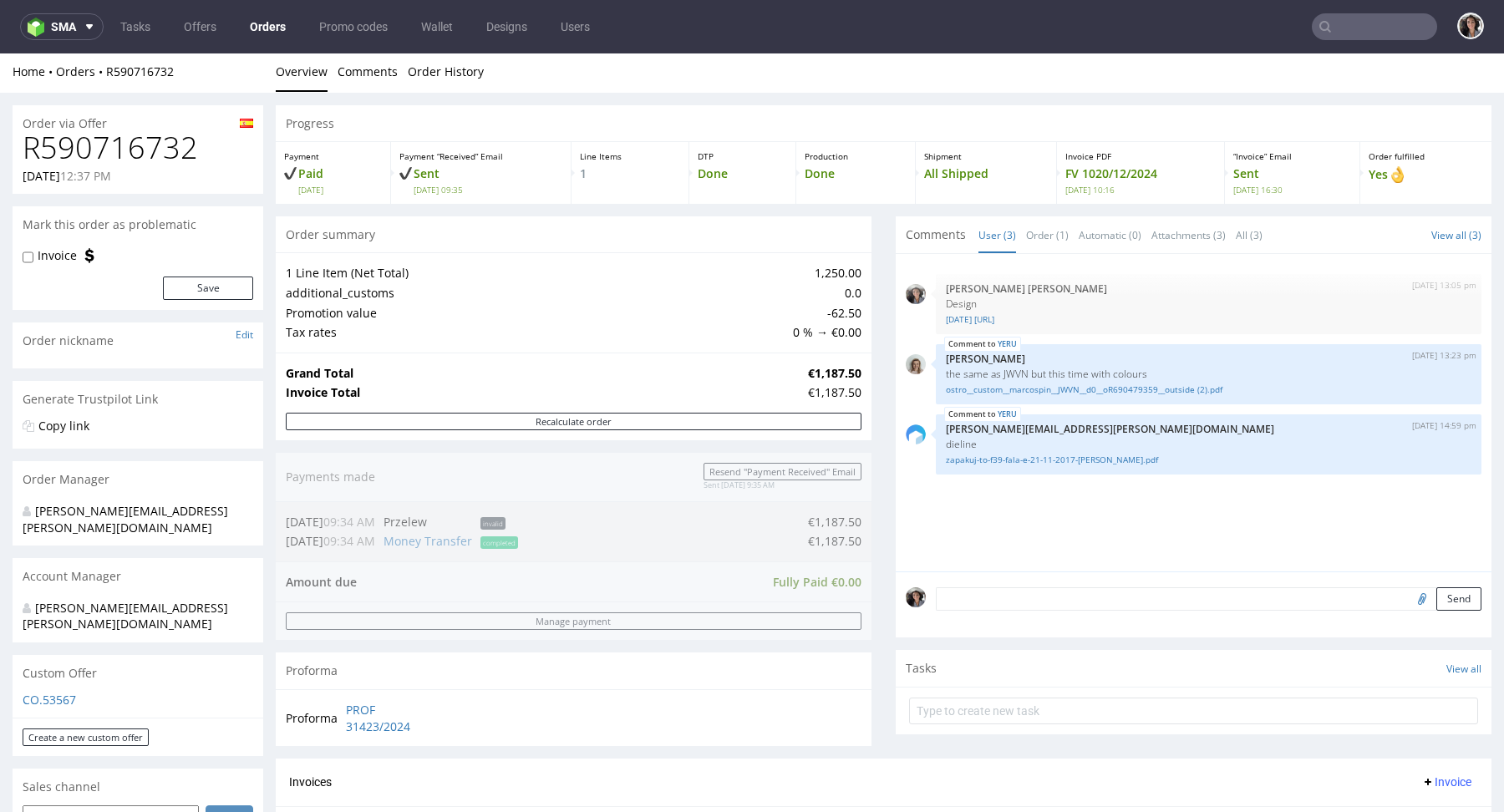
scroll to position [0, 0]
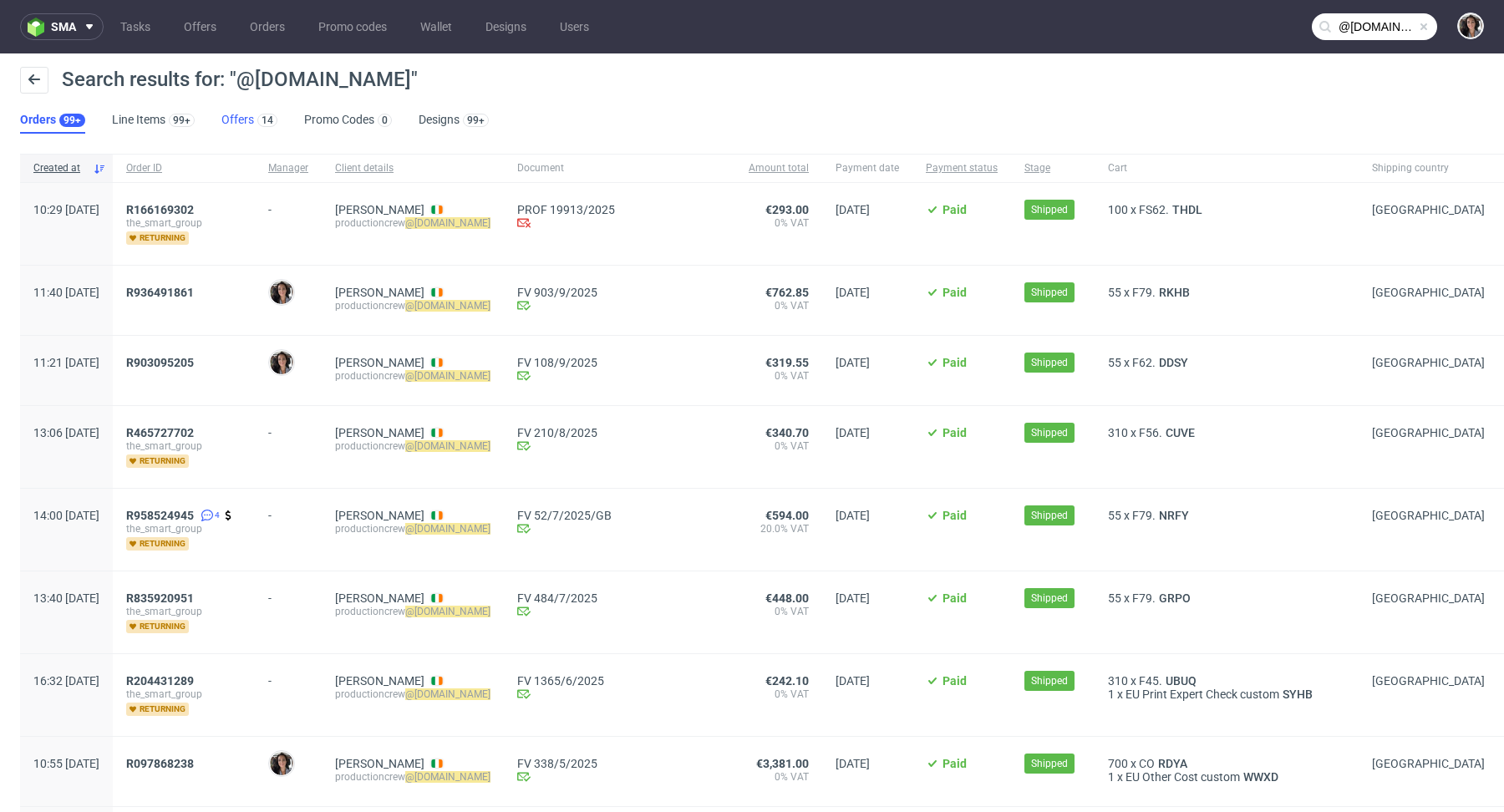
click at [238, 128] on link "Offers 14" at bounding box center [249, 120] width 56 height 27
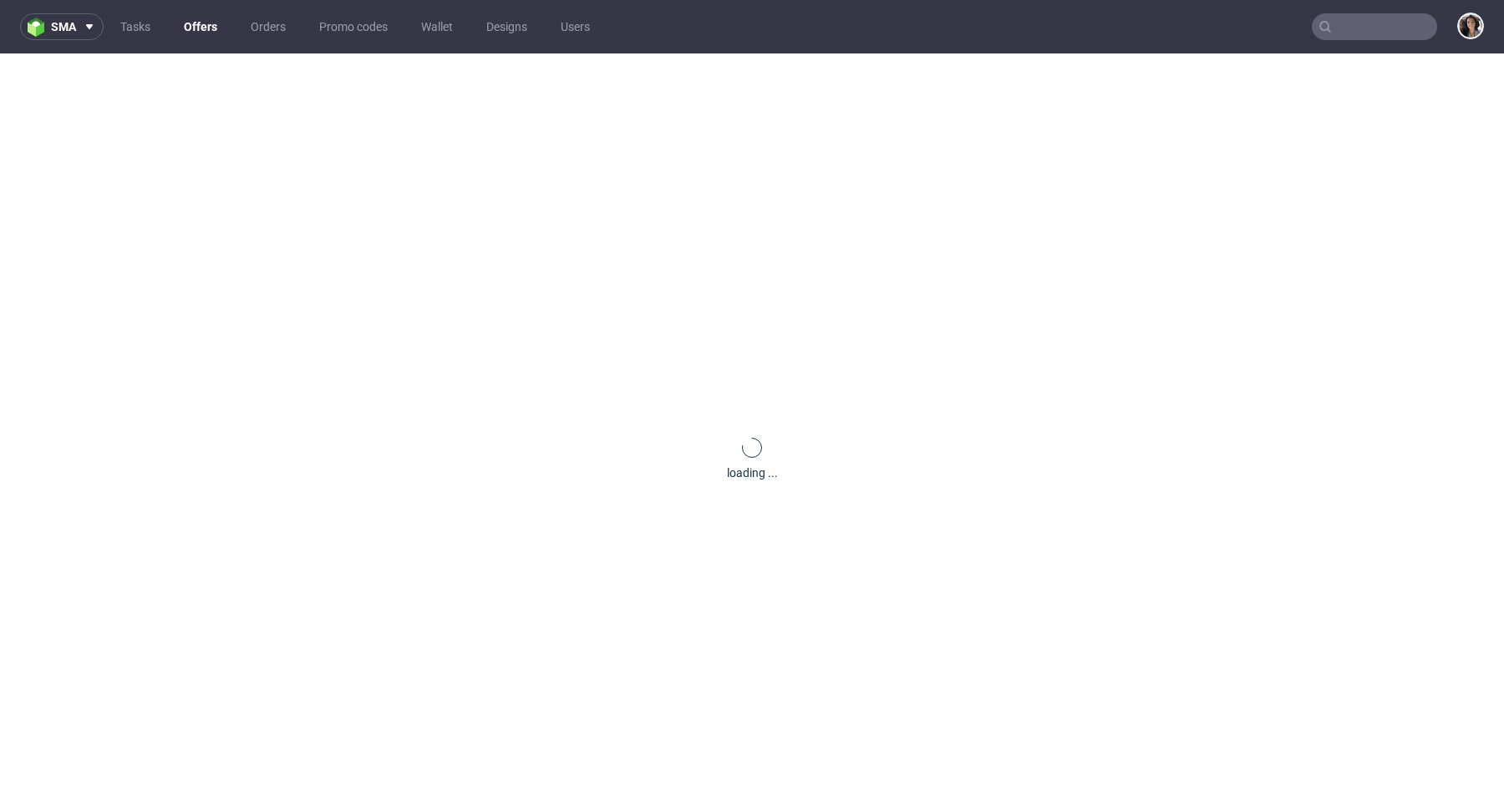
click at [1358, 31] on input "text" at bounding box center [1375, 27] width 125 height 27
paste input "martin@streetstyle.nl"
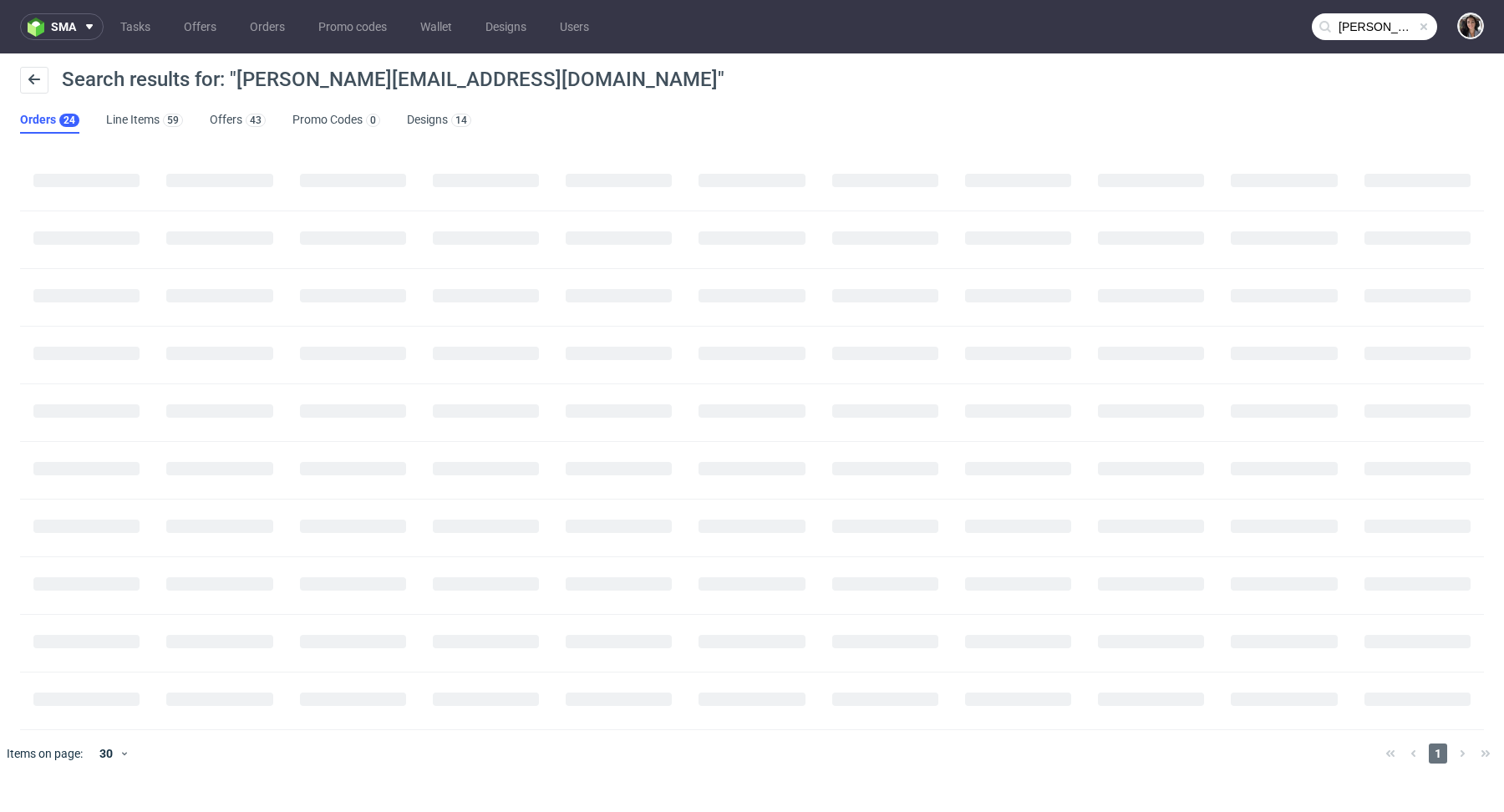
click at [1361, 33] on input "martin@streetstyle.nl" at bounding box center [1375, 27] width 125 height 27
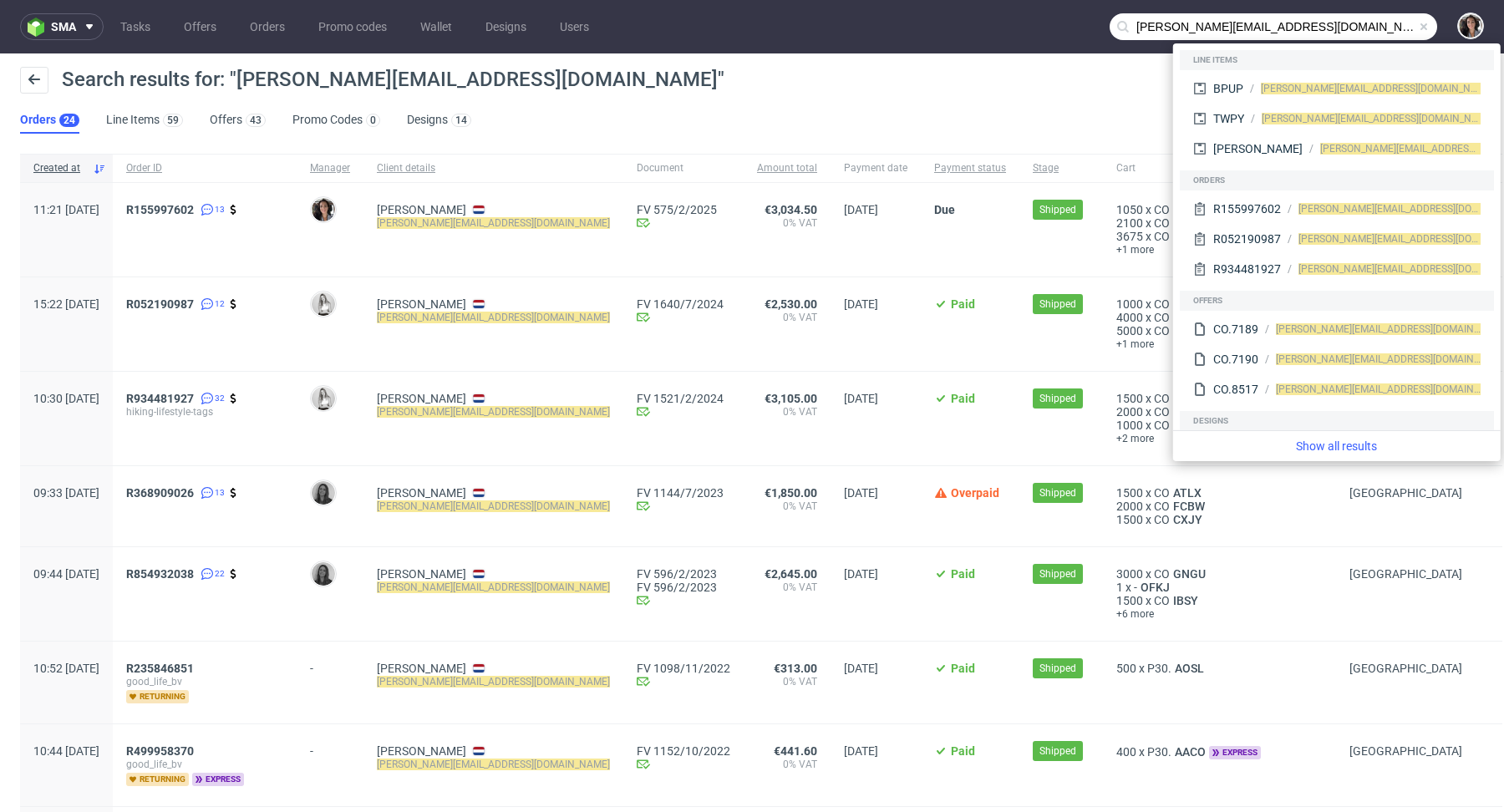
drag, startPoint x: 1152, startPoint y: 23, endPoint x: 1087, endPoint y: 20, distance: 65.1
click at [1087, 21] on nav "sma Tasks Offers Orders Promo codes Wallet Designs Users martin@streetstyle.nl" at bounding box center [752, 27] width 1504 height 54
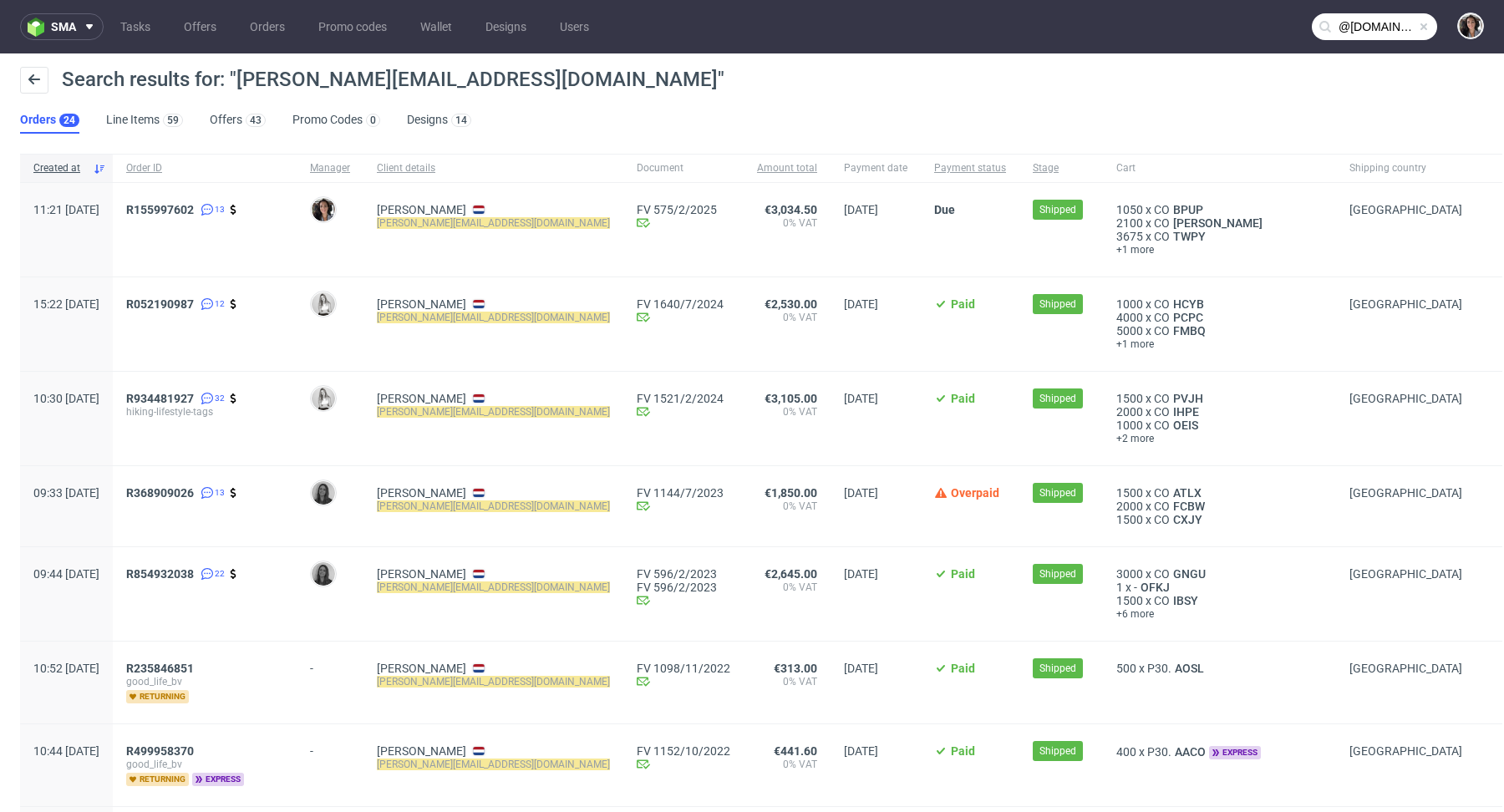
type input "@streetstyle.nl"
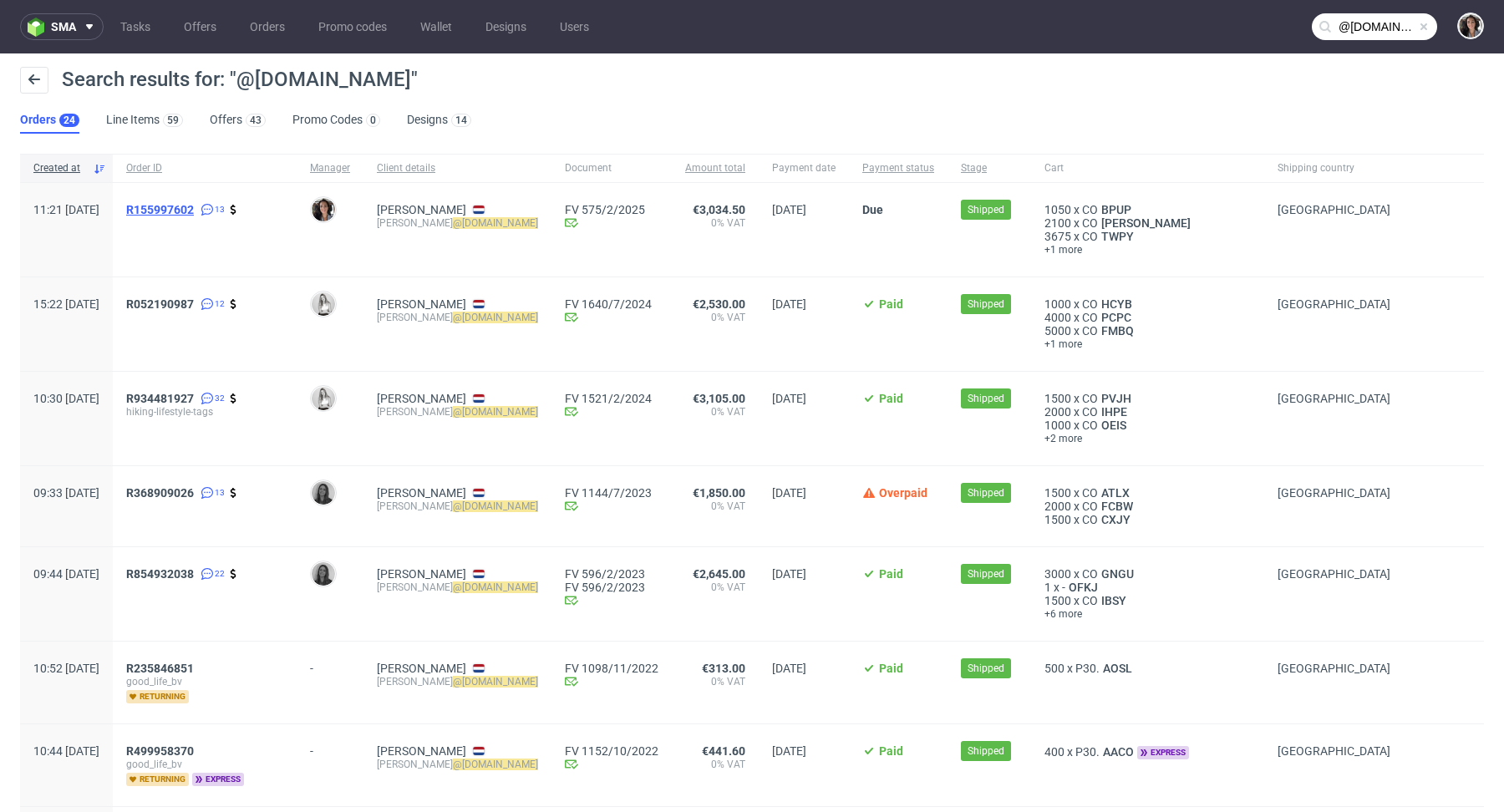
click at [194, 205] on span "R155997602" at bounding box center [160, 209] width 68 height 13
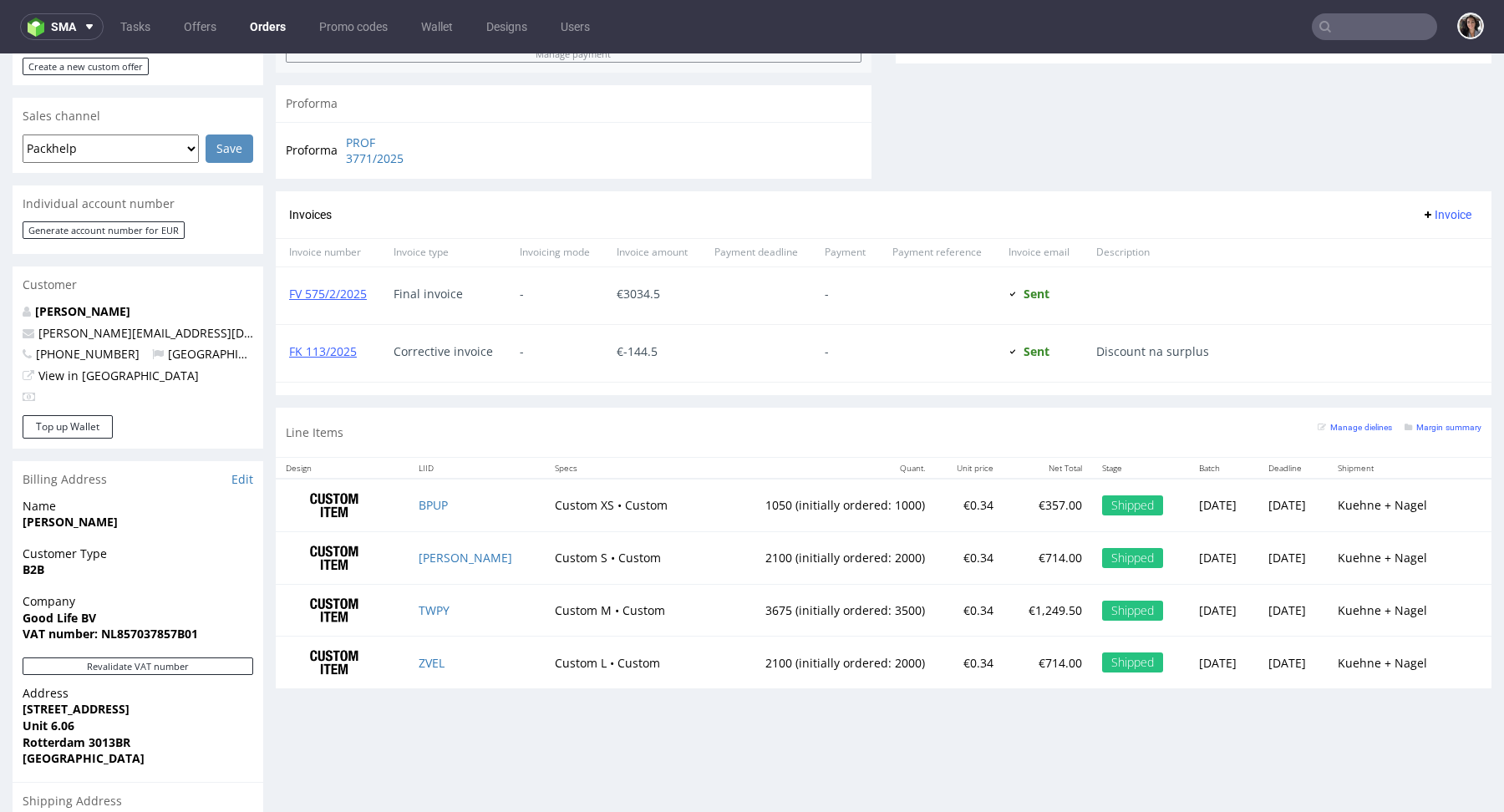
scroll to position [787, 0]
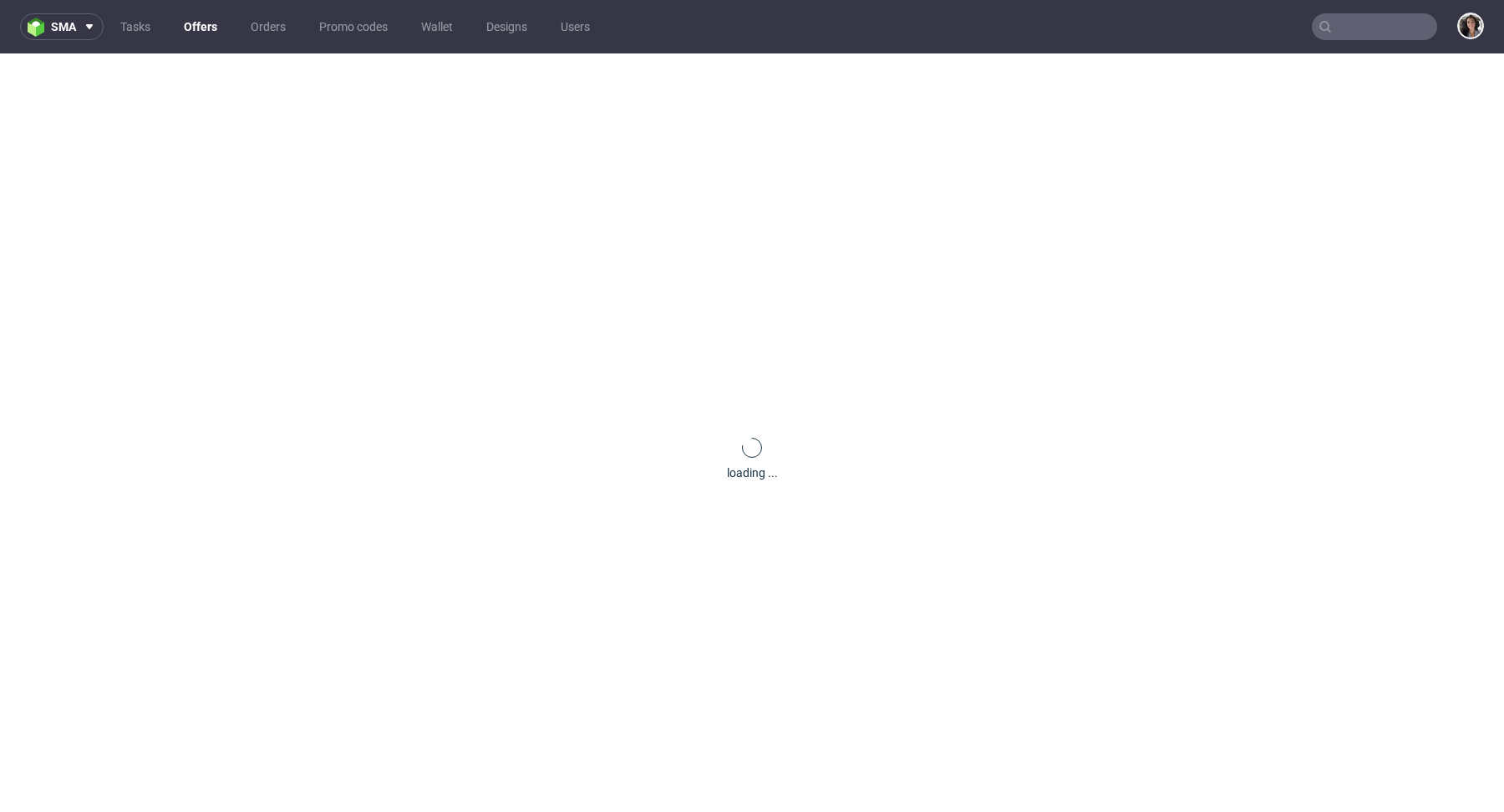
click at [1370, 21] on input "text" at bounding box center [1375, 27] width 125 height 27
paste input "[PERSON_NAME][EMAIL_ADDRESS][PERSON_NAME][DOMAIN_NAME]"
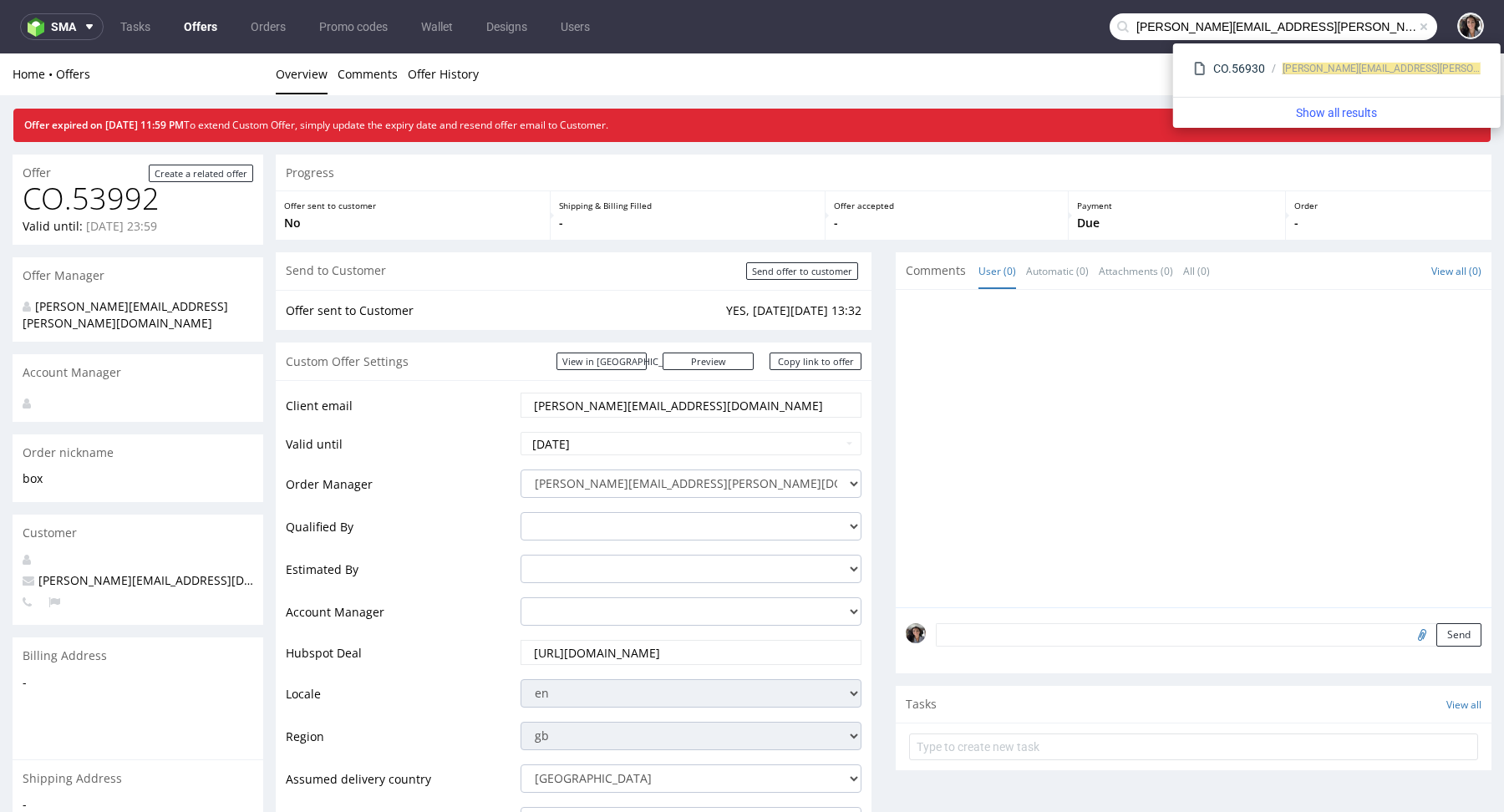
drag, startPoint x: 1208, startPoint y: 27, endPoint x: 1073, endPoint y: 16, distance: 135.4
click at [1073, 16] on nav "sma Tasks Offers Orders Promo codes Wallet Designs Users [PERSON_NAME][EMAIL_AD…" at bounding box center [752, 27] width 1504 height 54
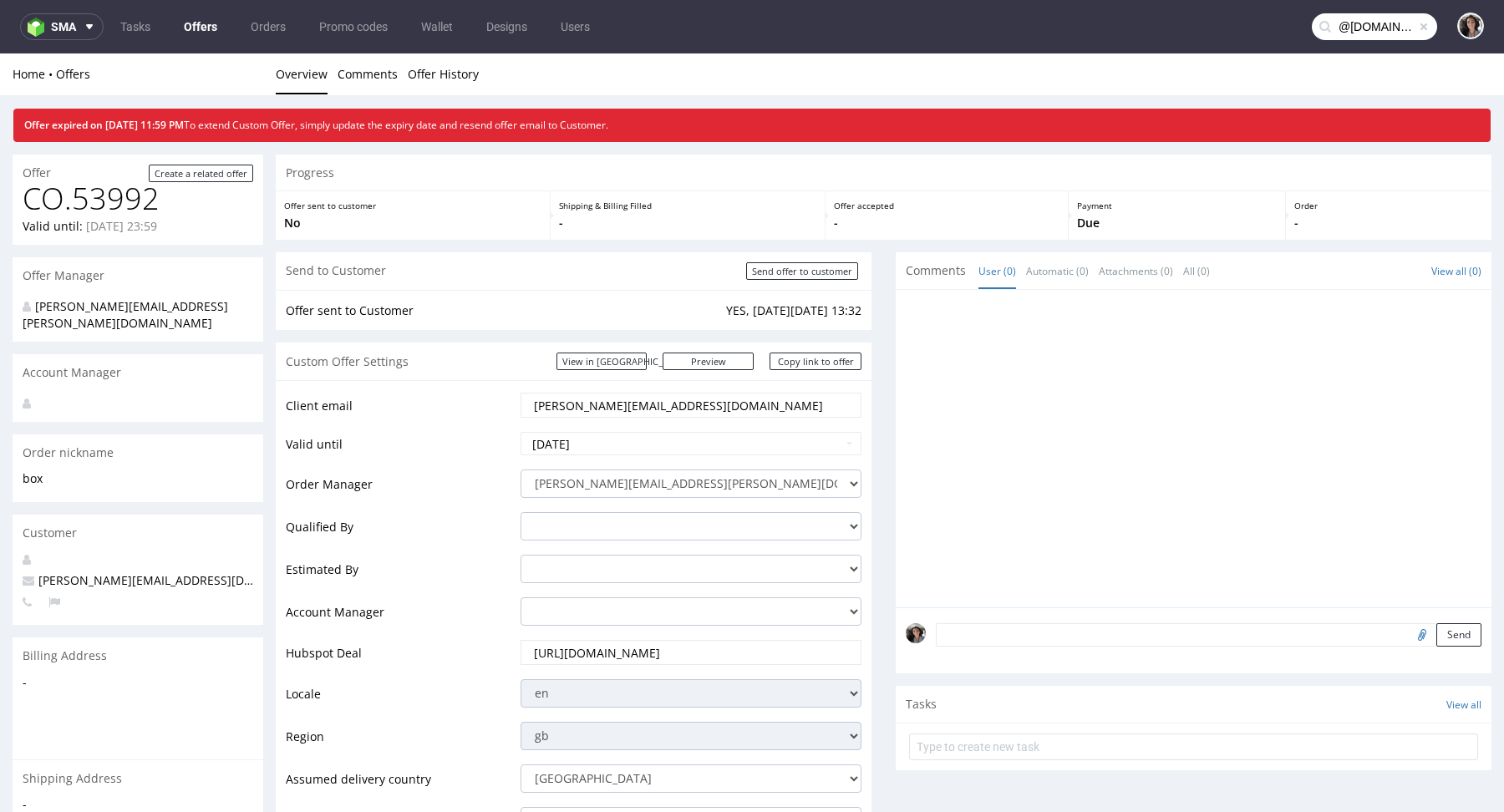
type input "@[DOMAIN_NAME]"
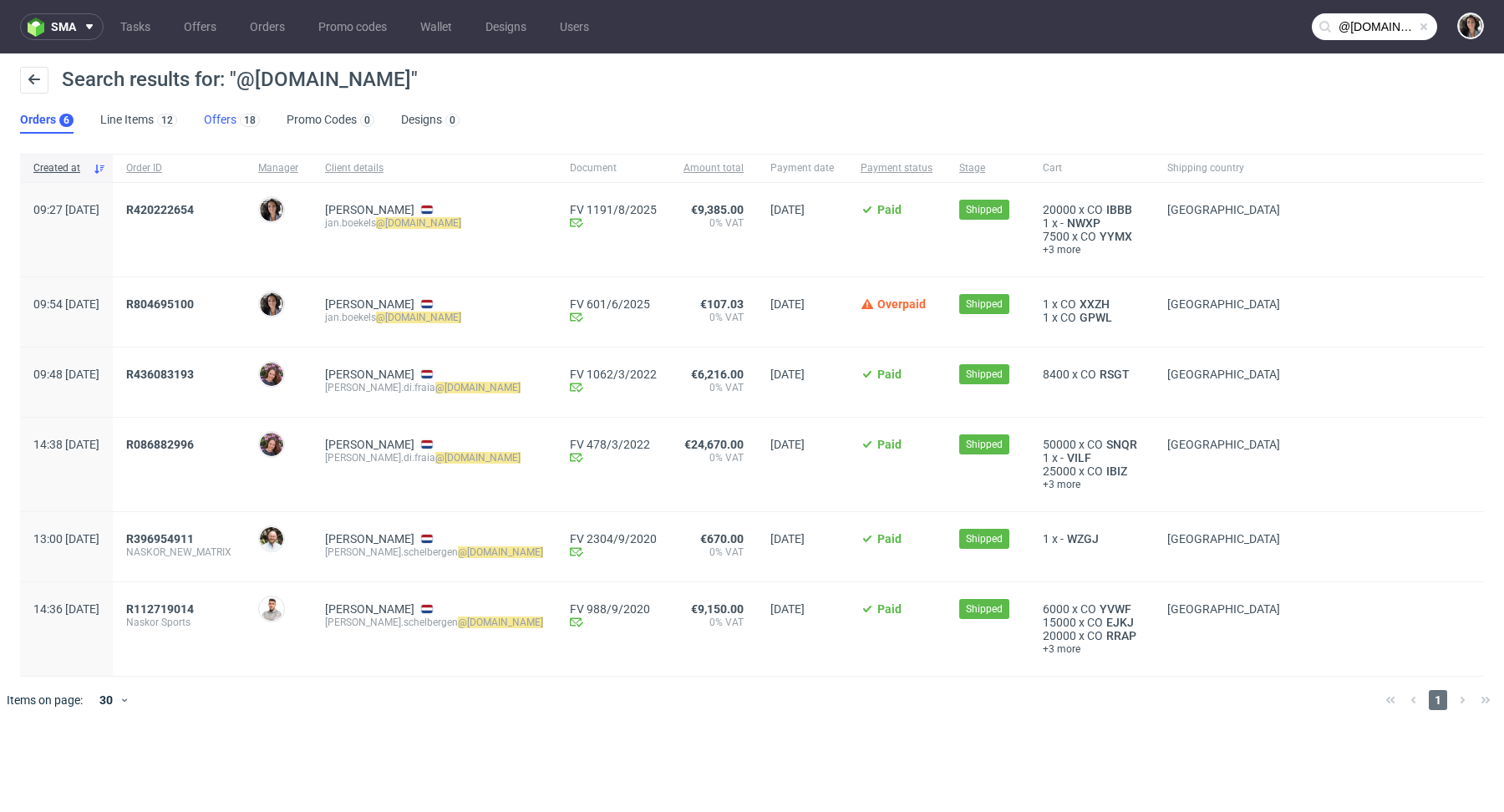
click at [228, 117] on link "Offers 18" at bounding box center [232, 120] width 56 height 27
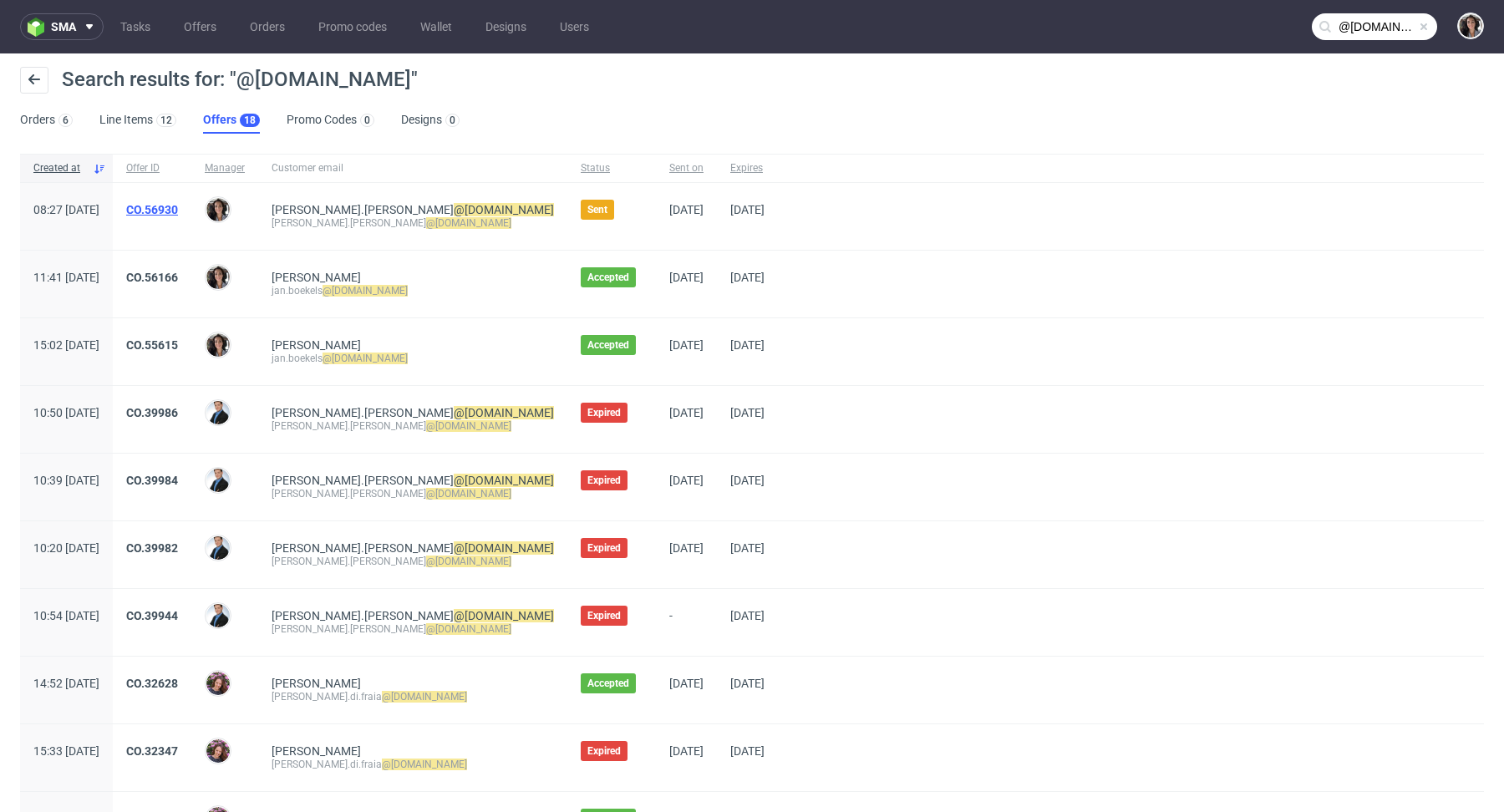
click at [178, 211] on link "CO.56930" at bounding box center [152, 209] width 52 height 13
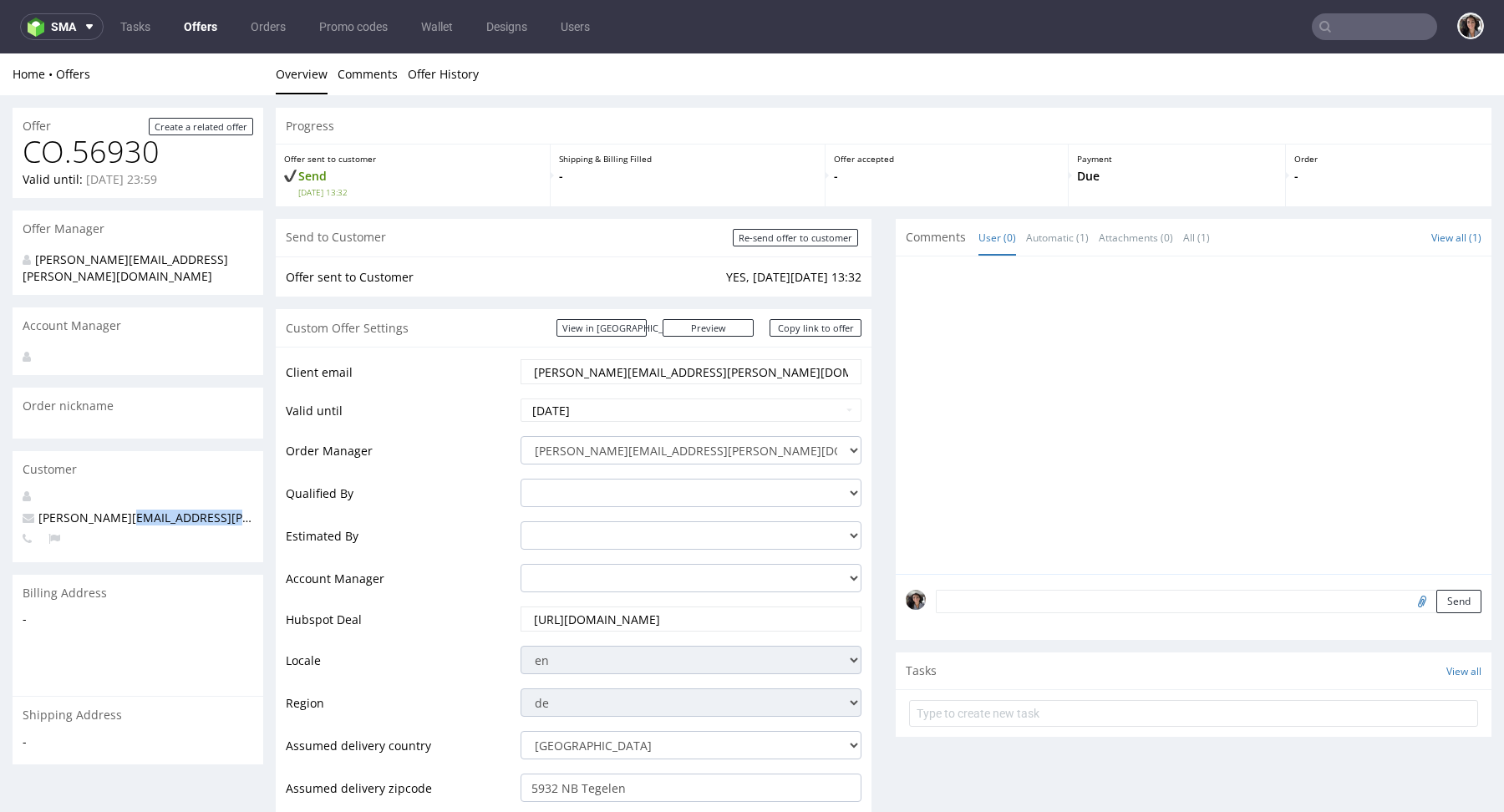
drag, startPoint x: 239, startPoint y: 501, endPoint x: 124, endPoint y: 501, distance: 115.0
click at [124, 509] on p "dominic.bohnen@naskorsports.com" at bounding box center [138, 517] width 231 height 17
copy span "@naskorsports.com"
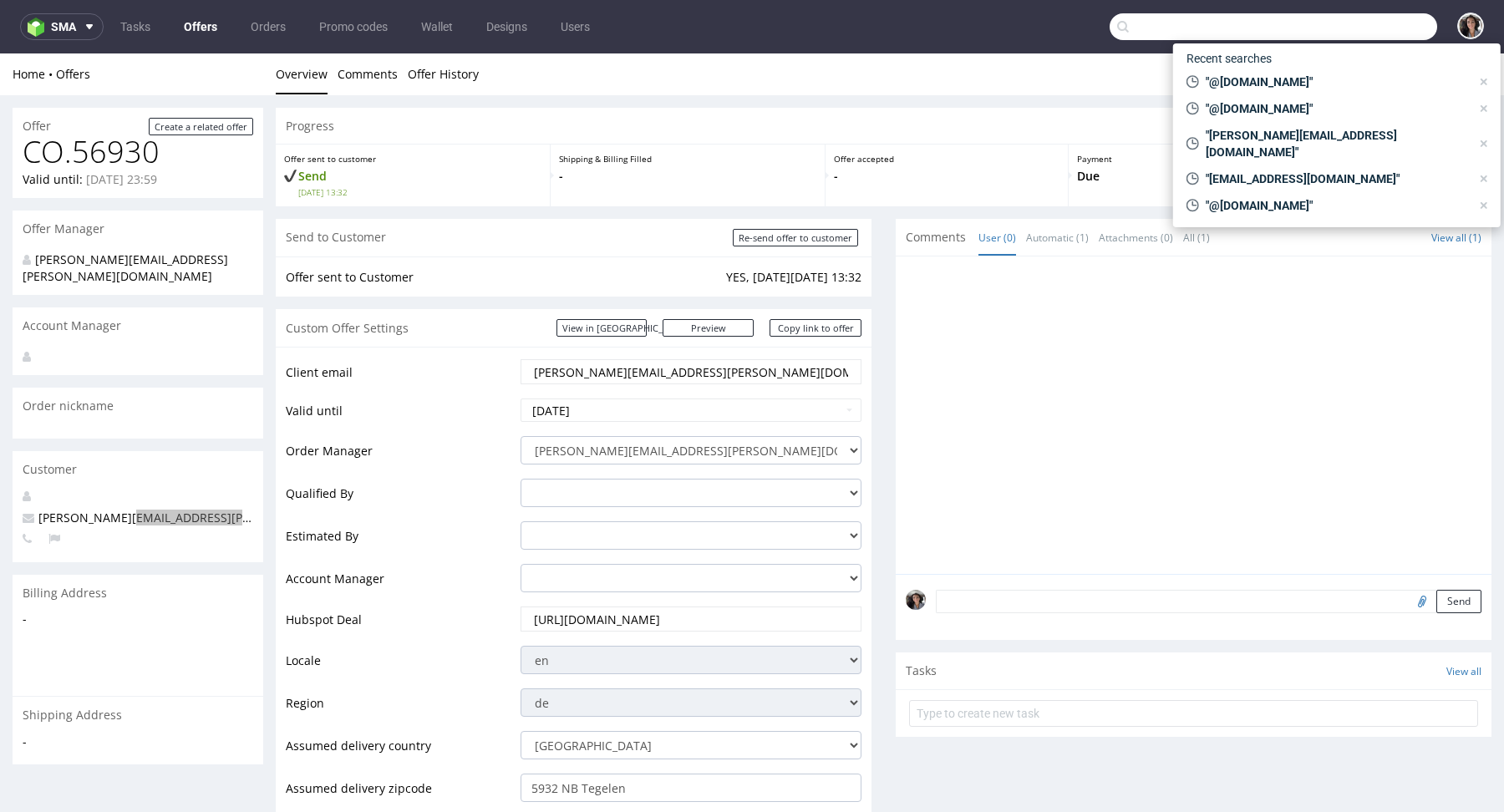
click at [1354, 25] on input "text" at bounding box center [1274, 27] width 328 height 27
paste input "@naskorsports.com"
type input "@naskorsports.com"
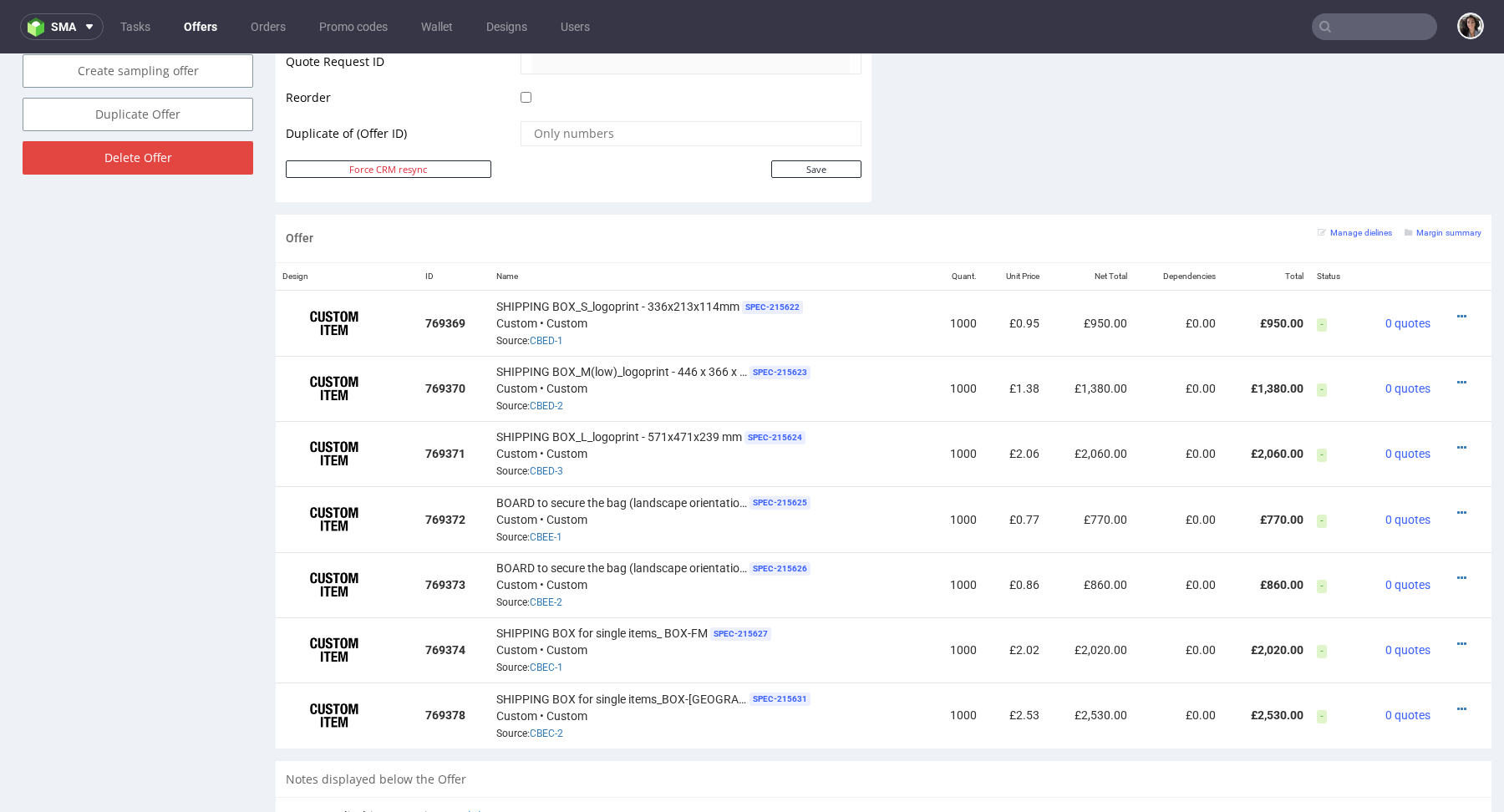
scroll to position [960, 0]
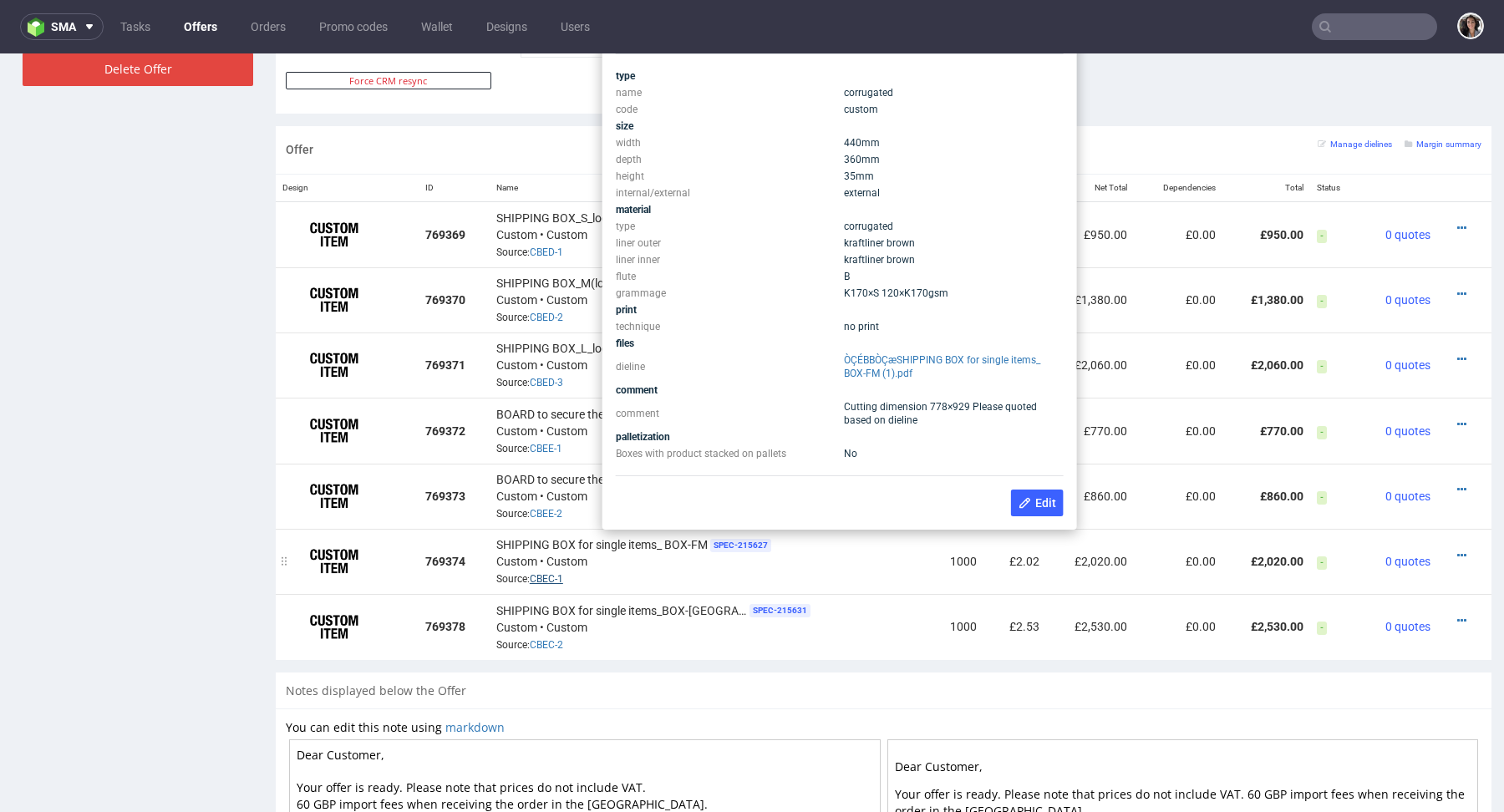
click at [548, 575] on link "CBEC-1" at bounding box center [546, 578] width 33 height 12
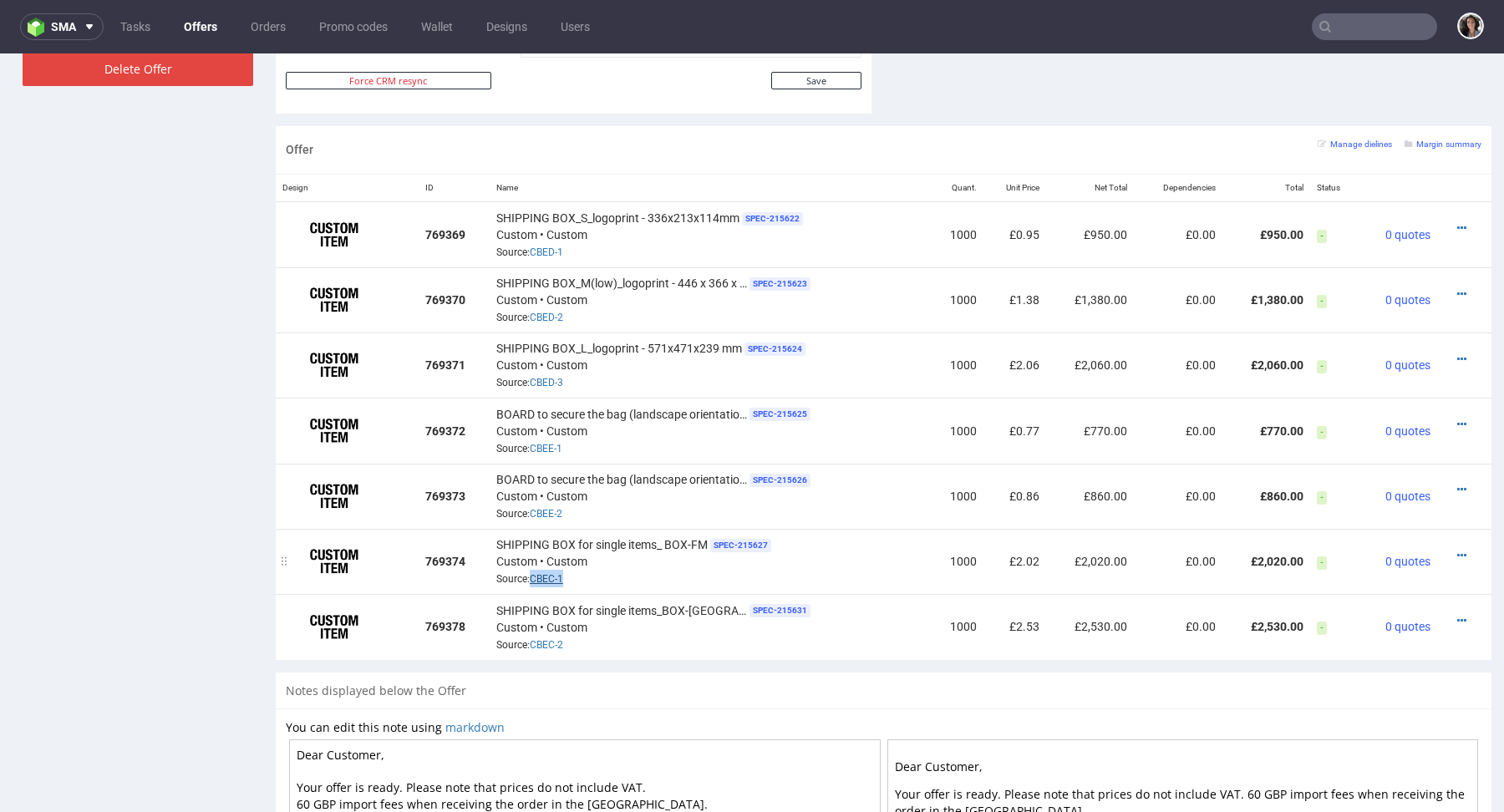
copy link "CBEC-1"
drag, startPoint x: 593, startPoint y: 580, endPoint x: 529, endPoint y: 580, distance: 64.0
click at [529, 580] on div "SHIPPING BOX for single items_ BOX-FM SPEC- 215627 Custom • Custom Source: CBEC…" at bounding box center [710, 561] width 428 height 52
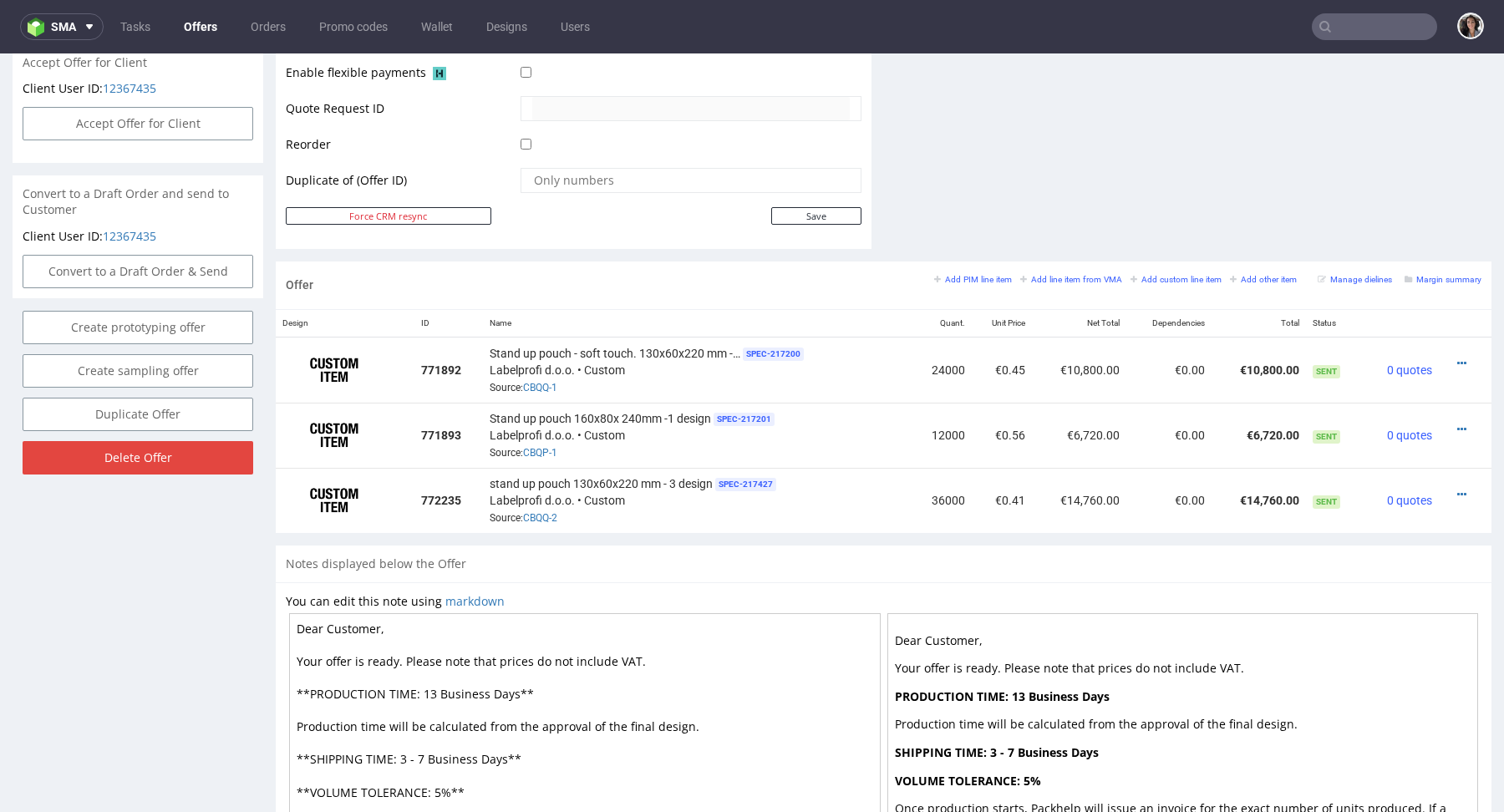
scroll to position [4, 0]
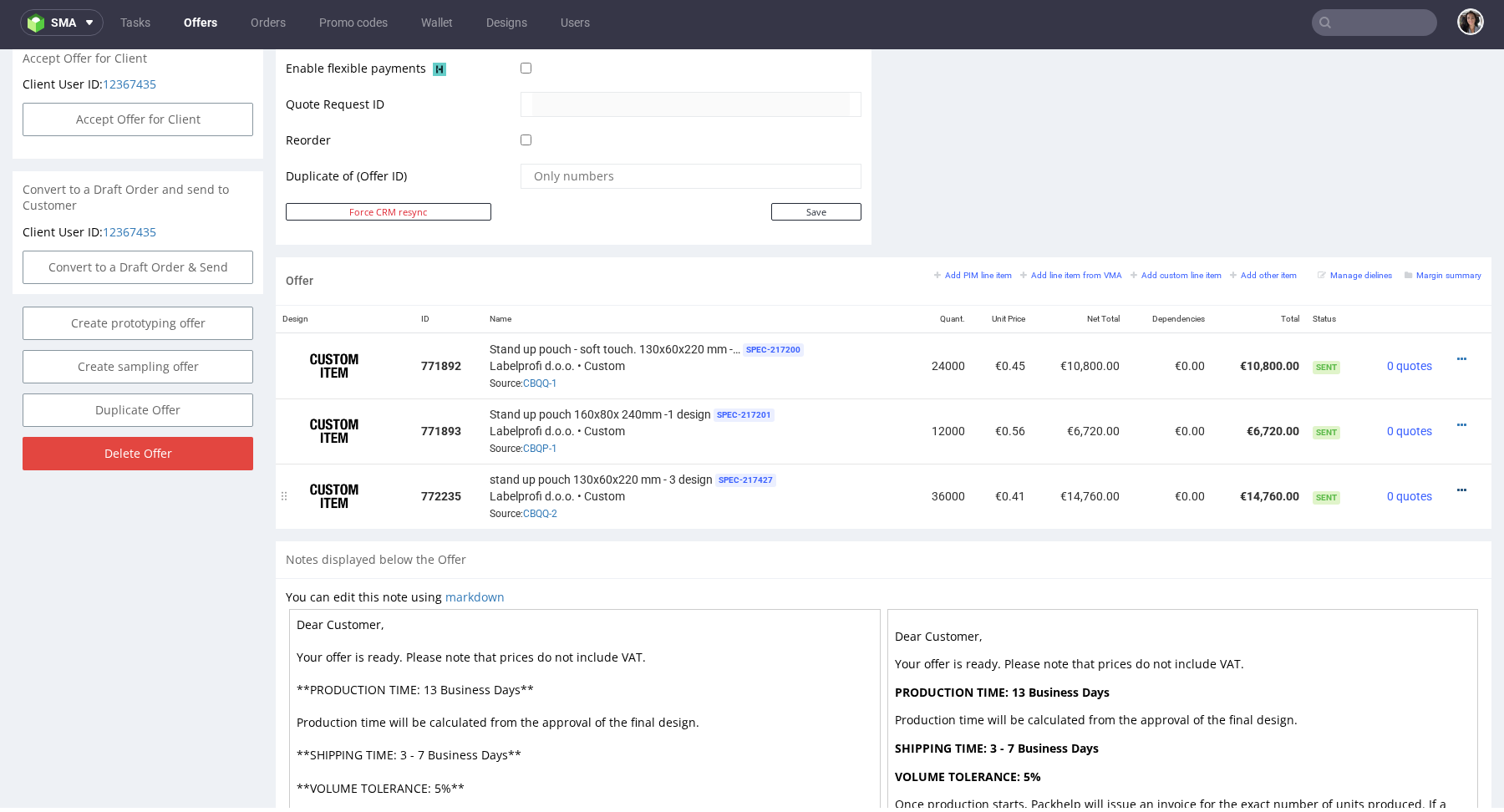
click at [1457, 487] on icon at bounding box center [1462, 490] width 9 height 12
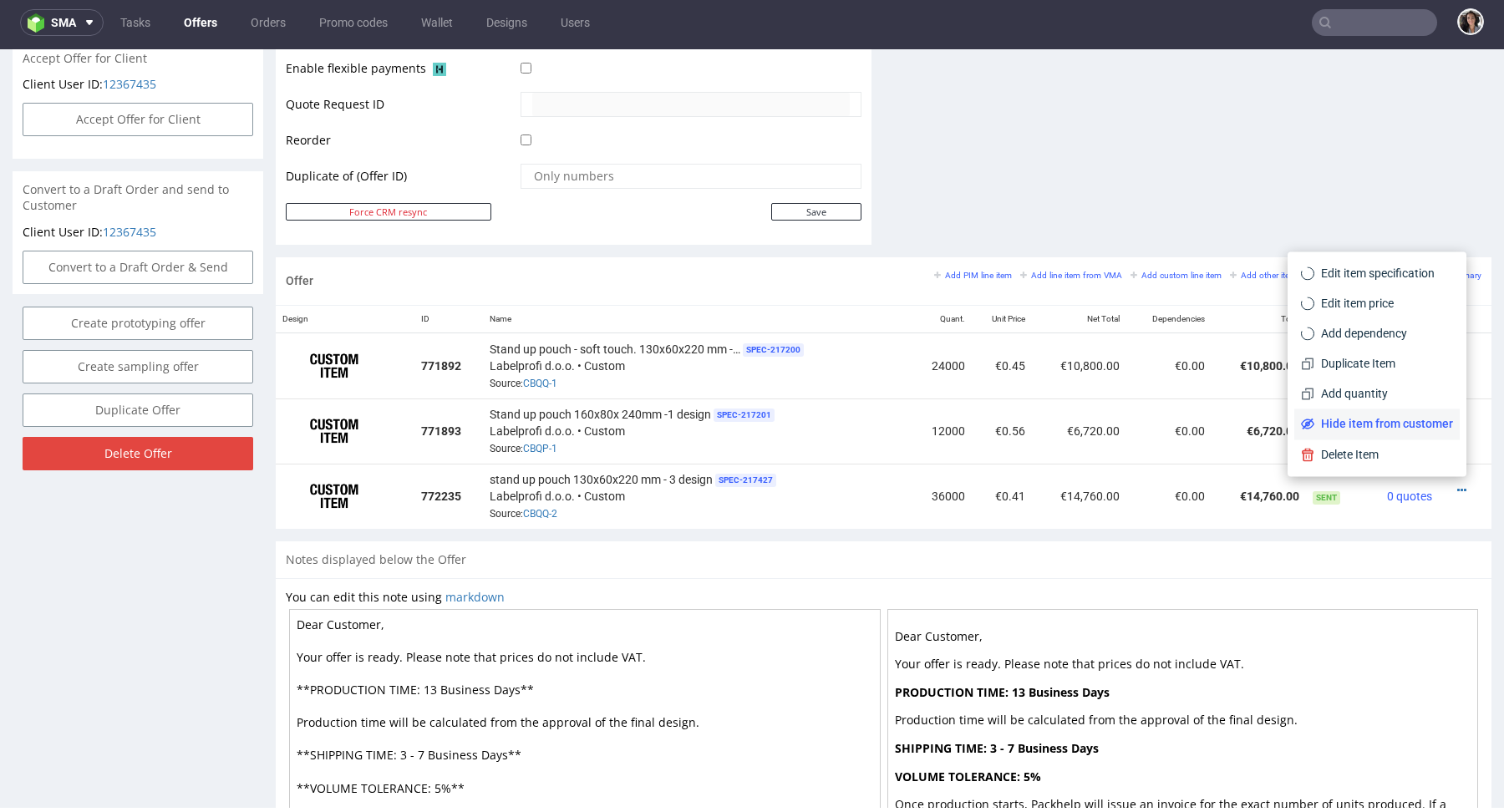
click at [1375, 422] on span "Hide item from customer" at bounding box center [1383, 423] width 139 height 17
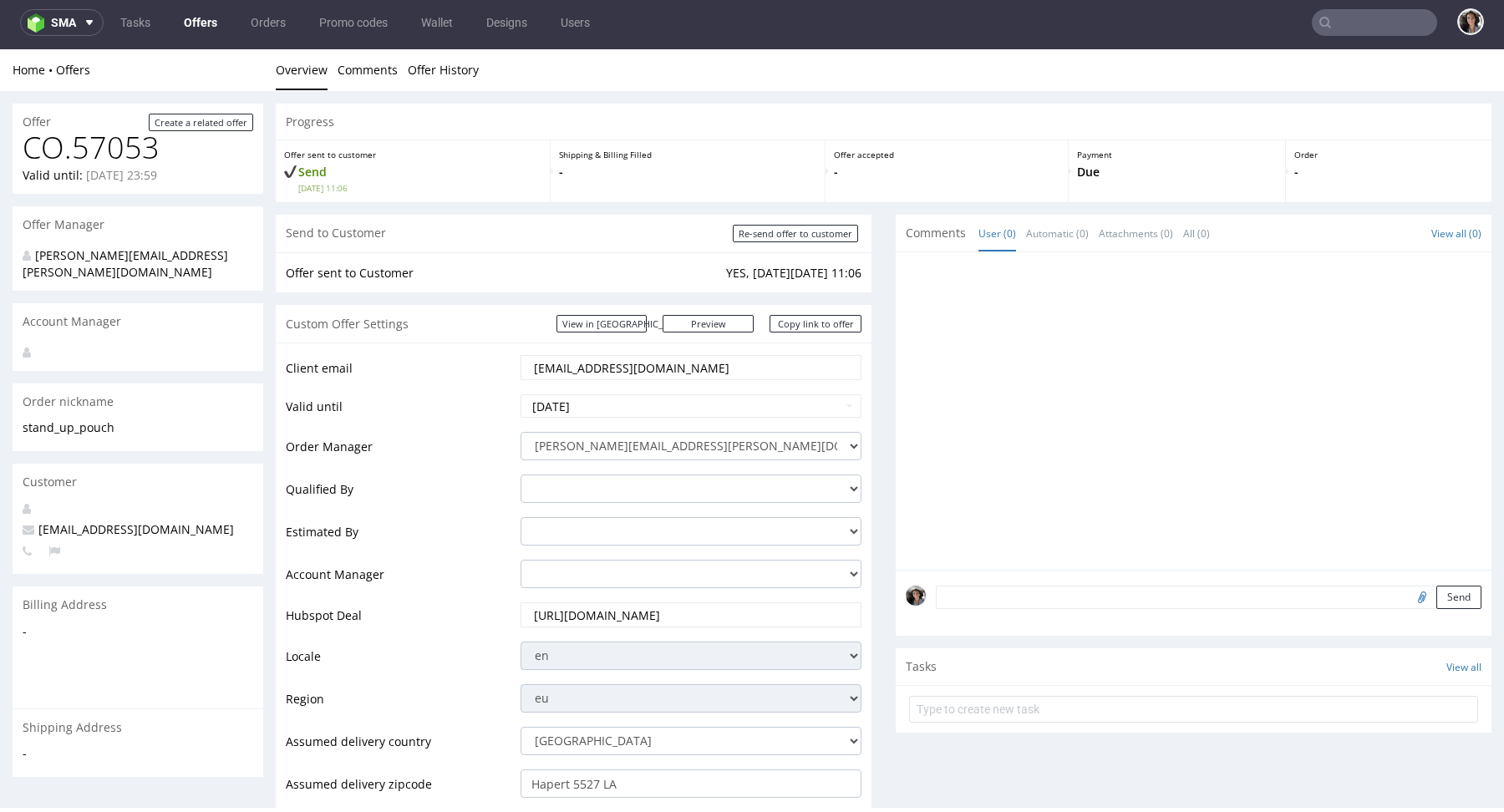
scroll to position [791, 0]
